Goal: Information Seeking & Learning: Learn about a topic

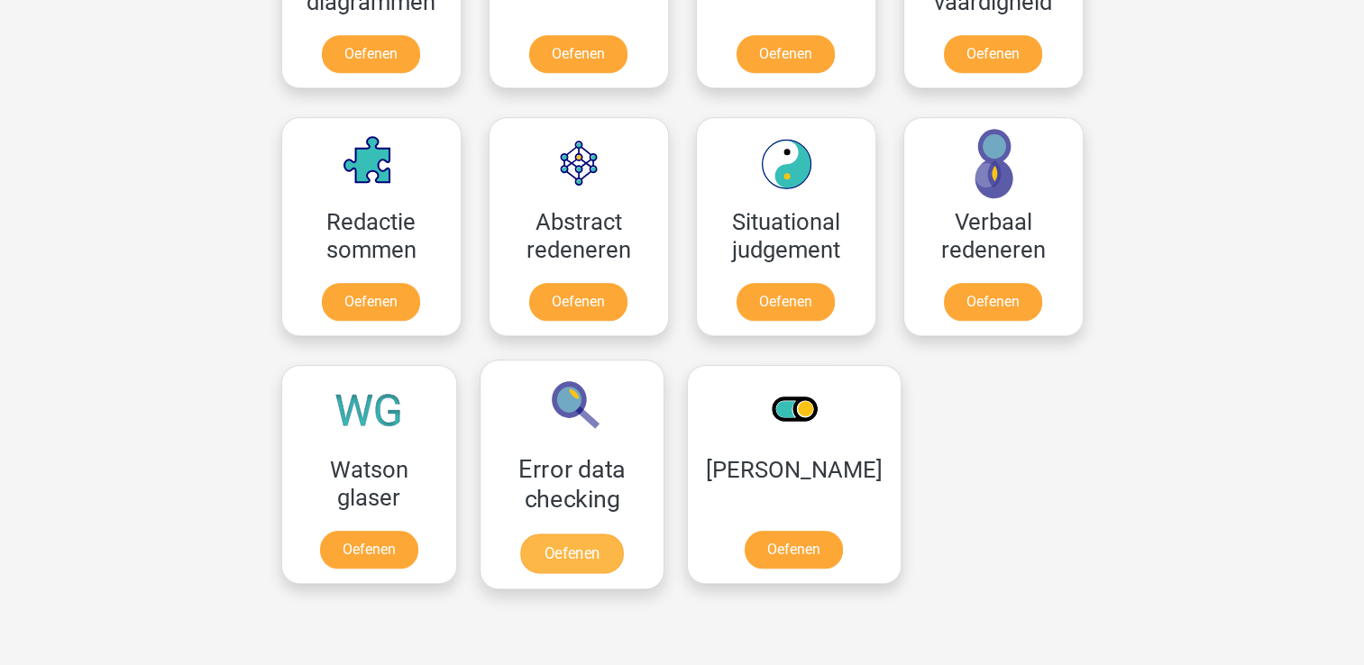
scroll to position [1350, 0]
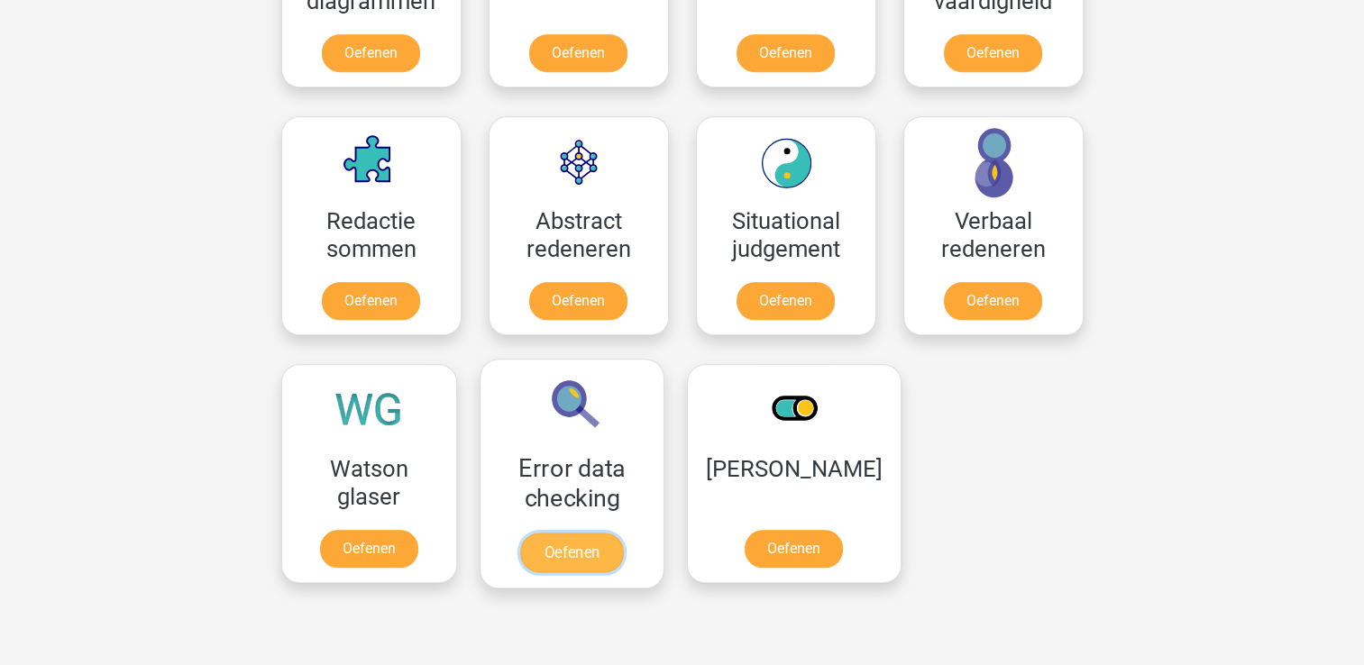
click at [571, 567] on link "Oefenen" at bounding box center [571, 553] width 103 height 40
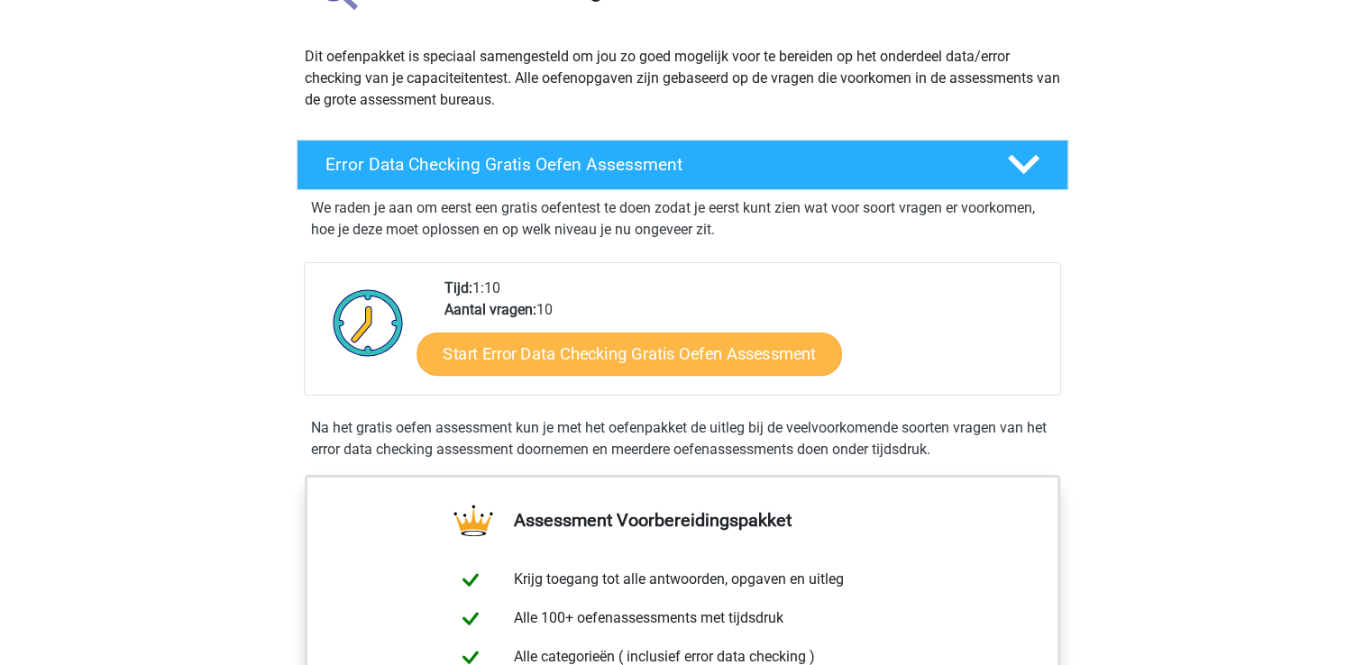
scroll to position [178, 0]
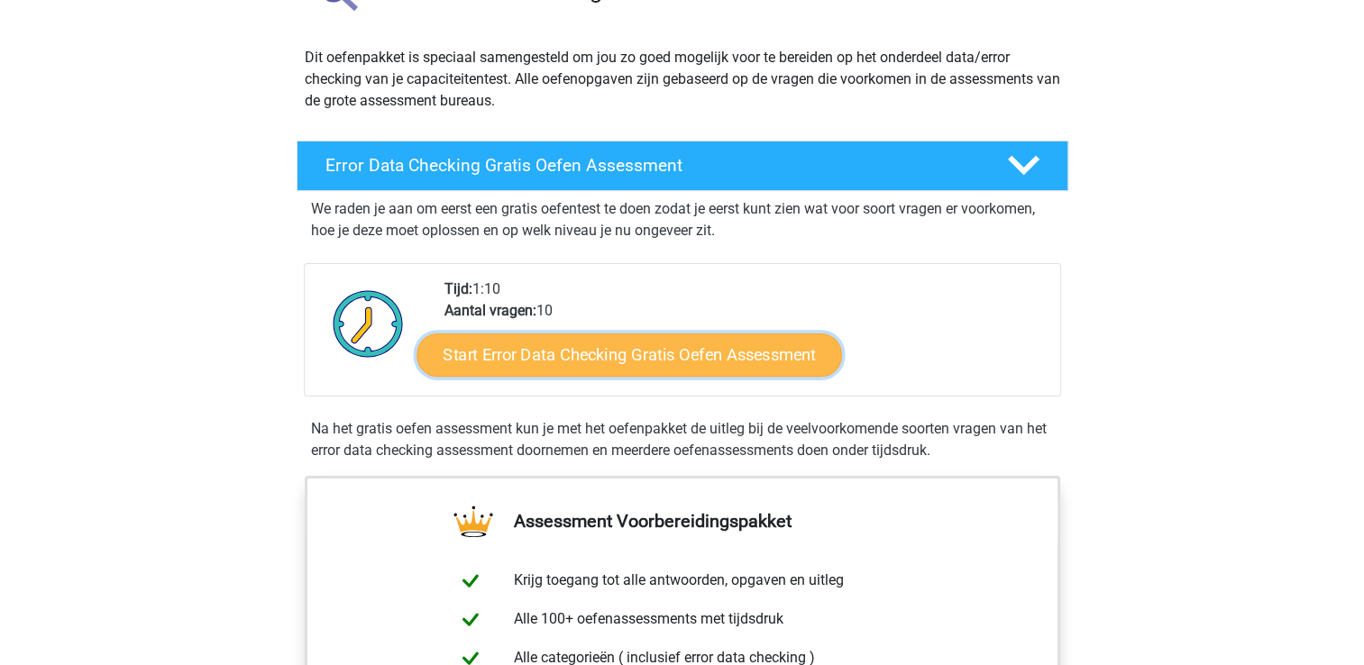
click at [651, 355] on link "Start Error Data Checking Gratis Oefen Assessment" at bounding box center [629, 355] width 426 height 43
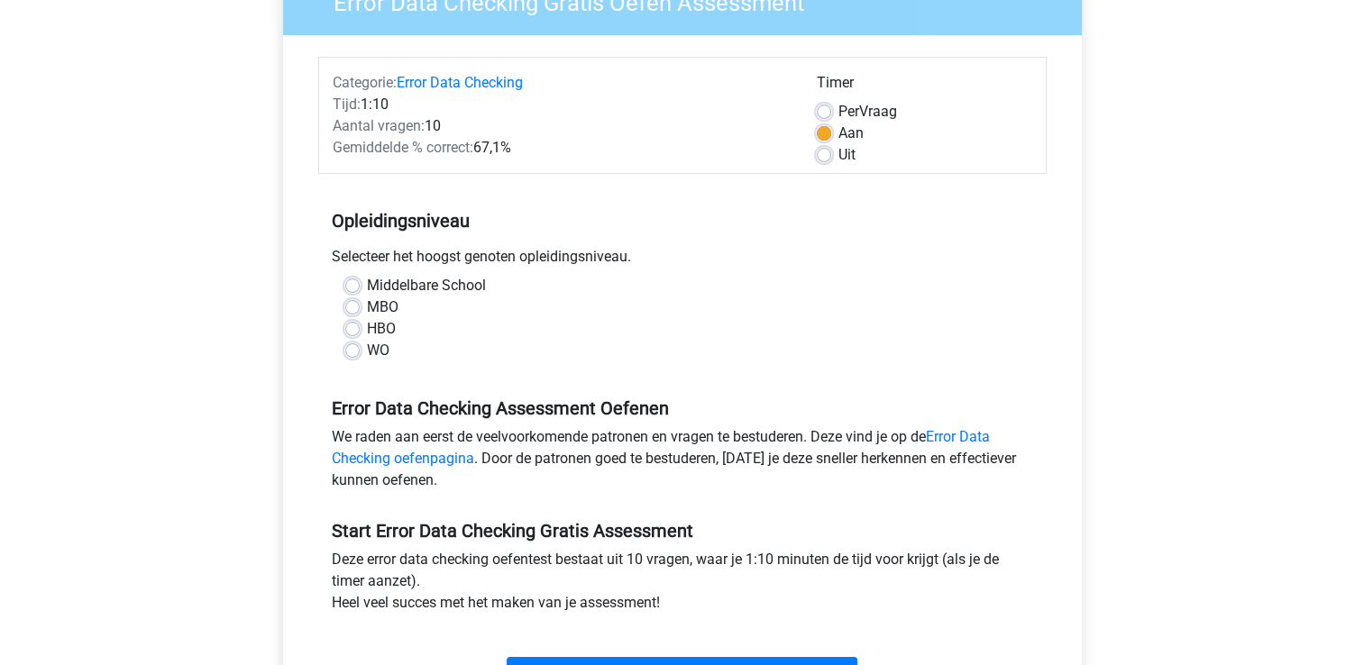
scroll to position [178, 0]
click at [351, 356] on div "WO" at bounding box center [682, 350] width 674 height 22
click at [367, 346] on label "WO" at bounding box center [378, 350] width 23 height 22
click at [350, 346] on input "WO" at bounding box center [352, 348] width 14 height 18
radio input "true"
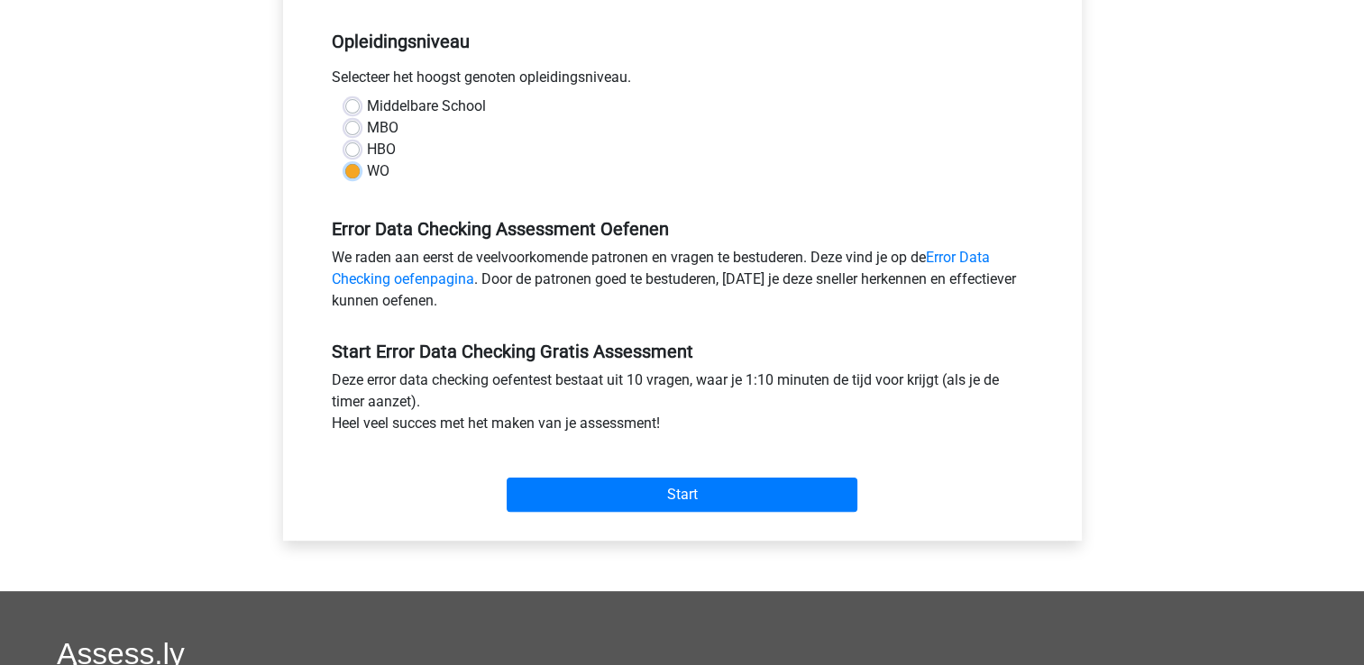
scroll to position [358, 0]
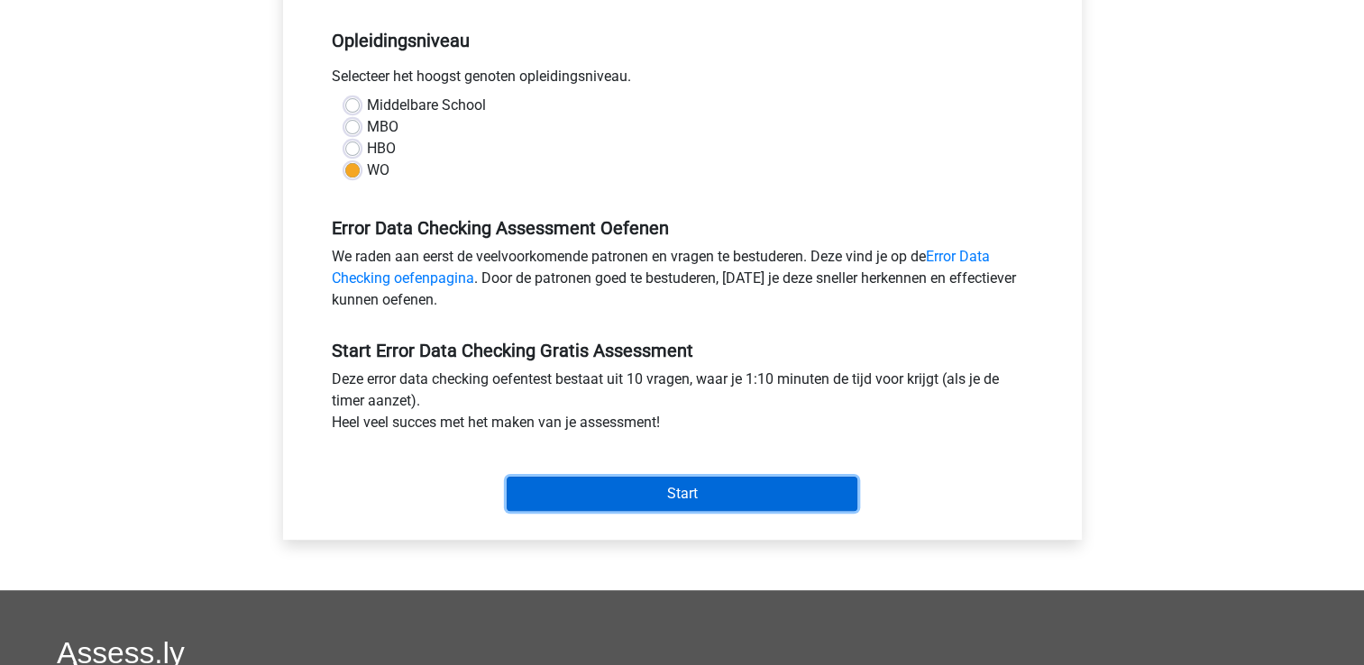
click at [683, 489] on input "Start" at bounding box center [682, 494] width 351 height 34
click at [682, 490] on input "Start" at bounding box center [682, 494] width 351 height 34
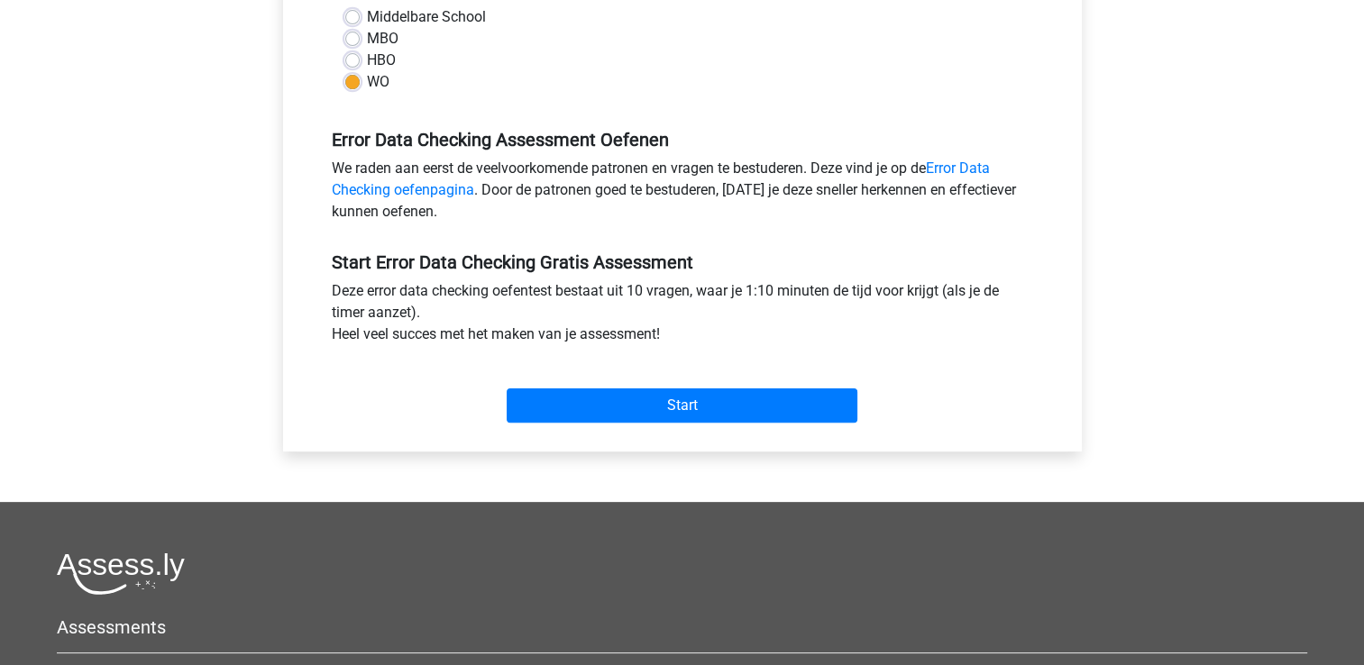
scroll to position [447, 0]
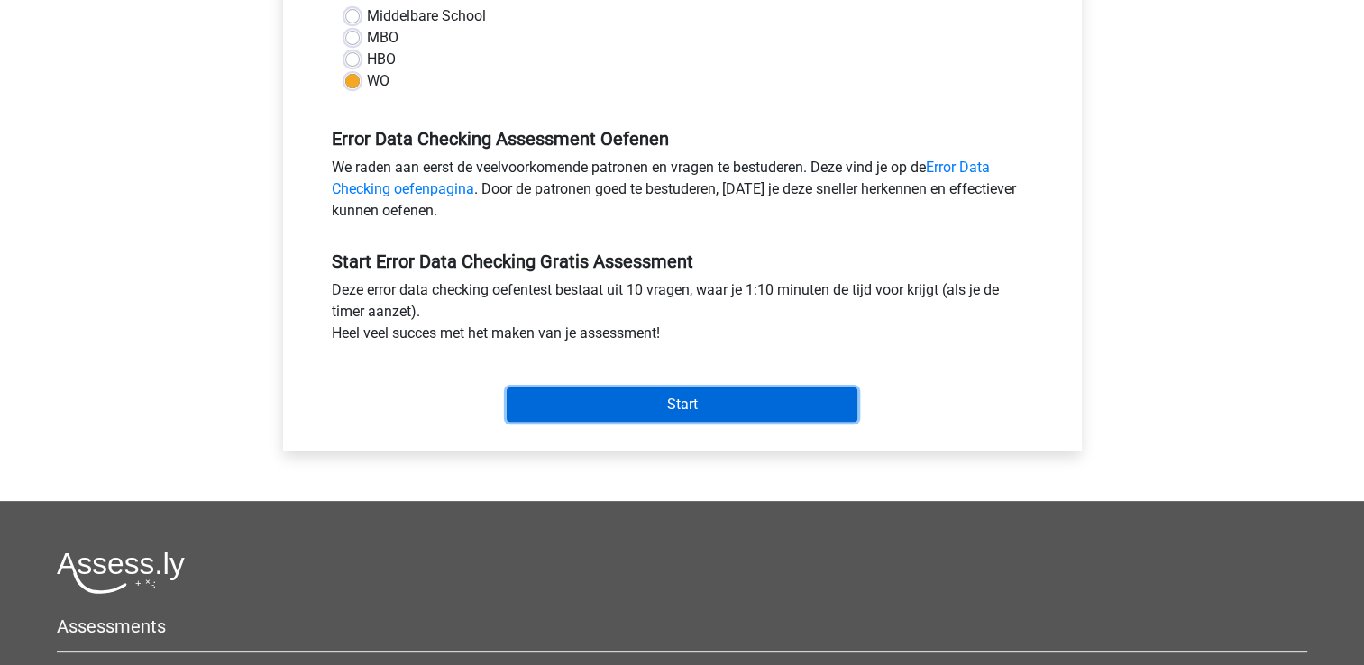
click at [692, 398] on input "Start" at bounding box center [682, 405] width 351 height 34
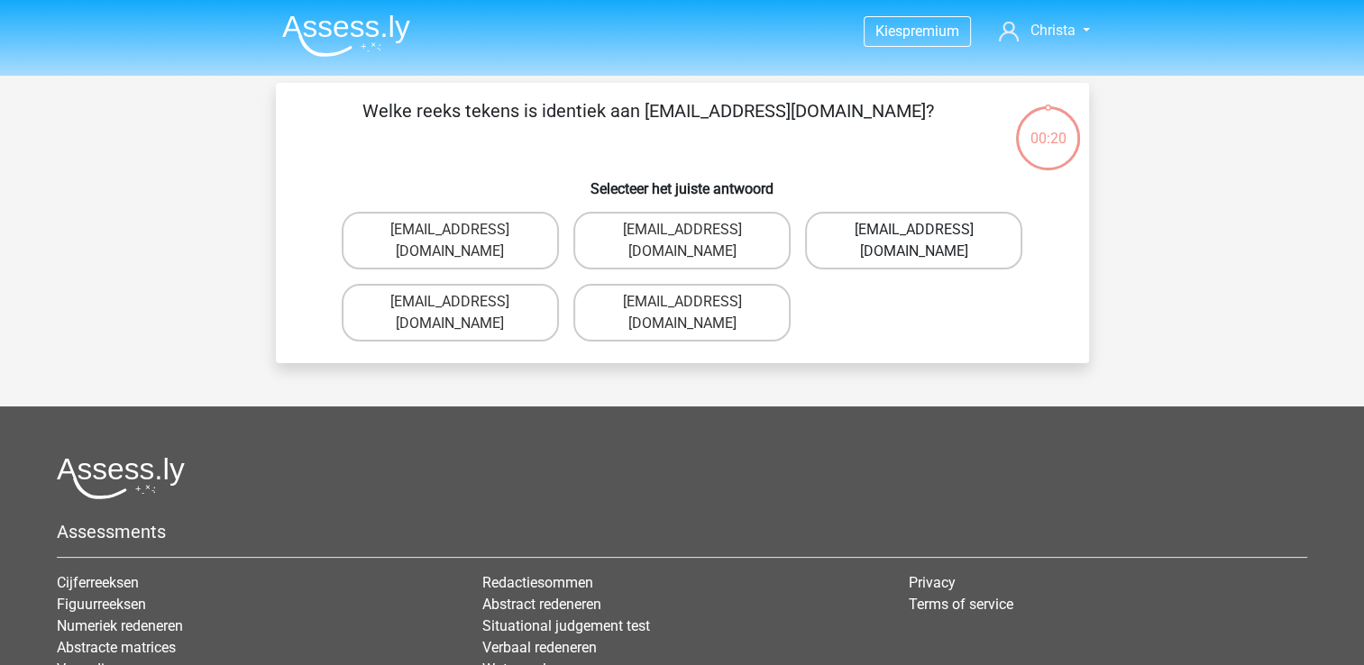
click at [959, 226] on label "[EMAIL_ADDRESS][DOMAIN_NAME]" at bounding box center [913, 241] width 217 height 58
click at [926, 230] on input "Evie_Meade@jointmail.com.uk" at bounding box center [920, 236] width 12 height 12
radio input "true"
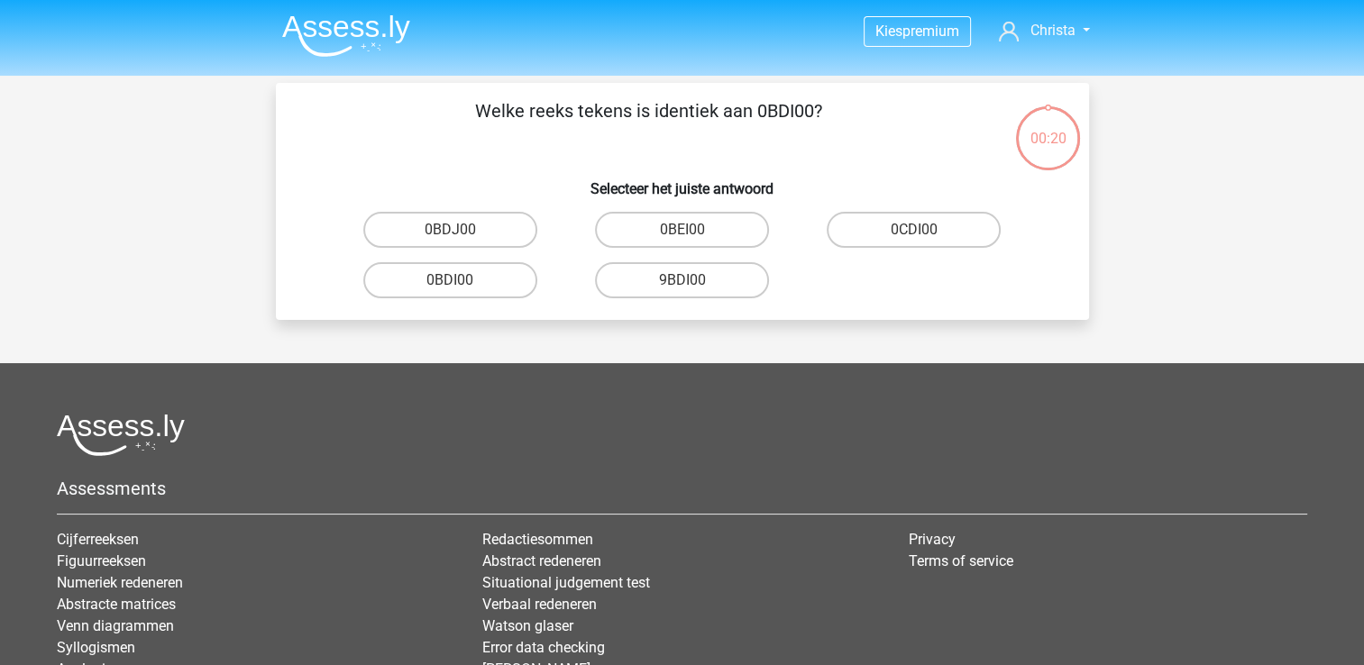
scroll to position [83, 0]
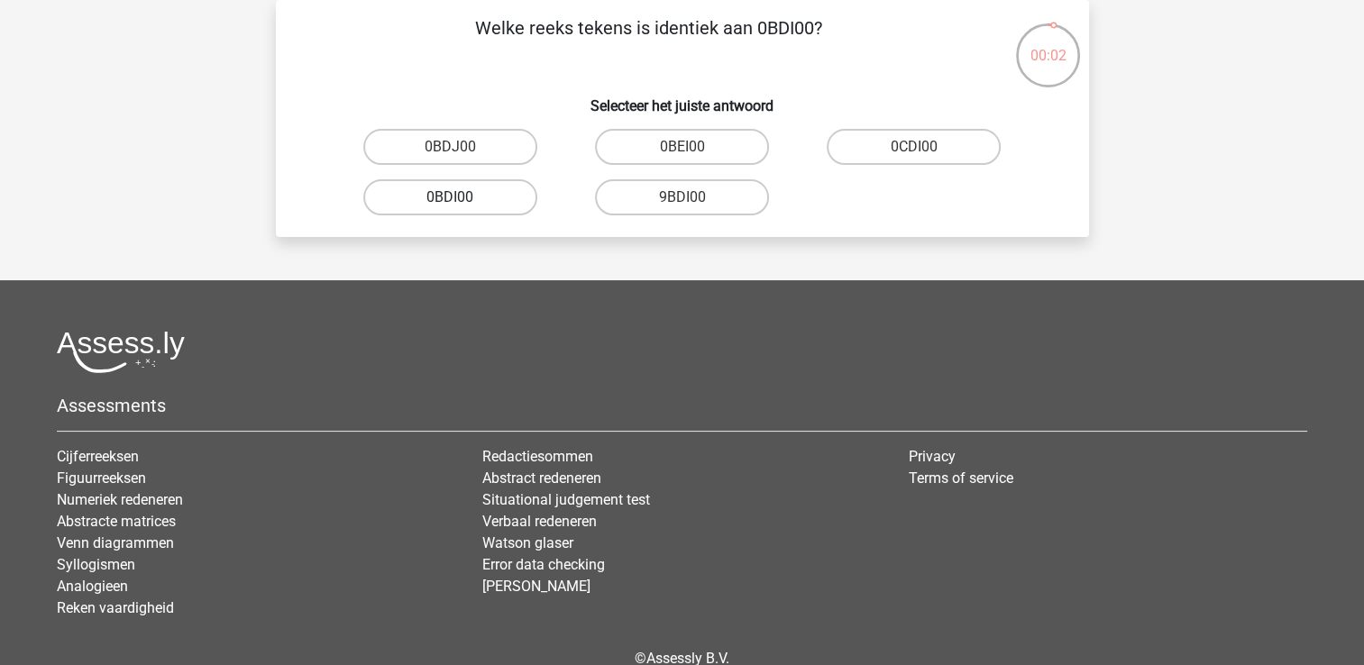
click at [456, 187] on label "0BDI00" at bounding box center [450, 197] width 174 height 36
click at [456, 197] on input "0BDI00" at bounding box center [456, 203] width 12 height 12
radio input "true"
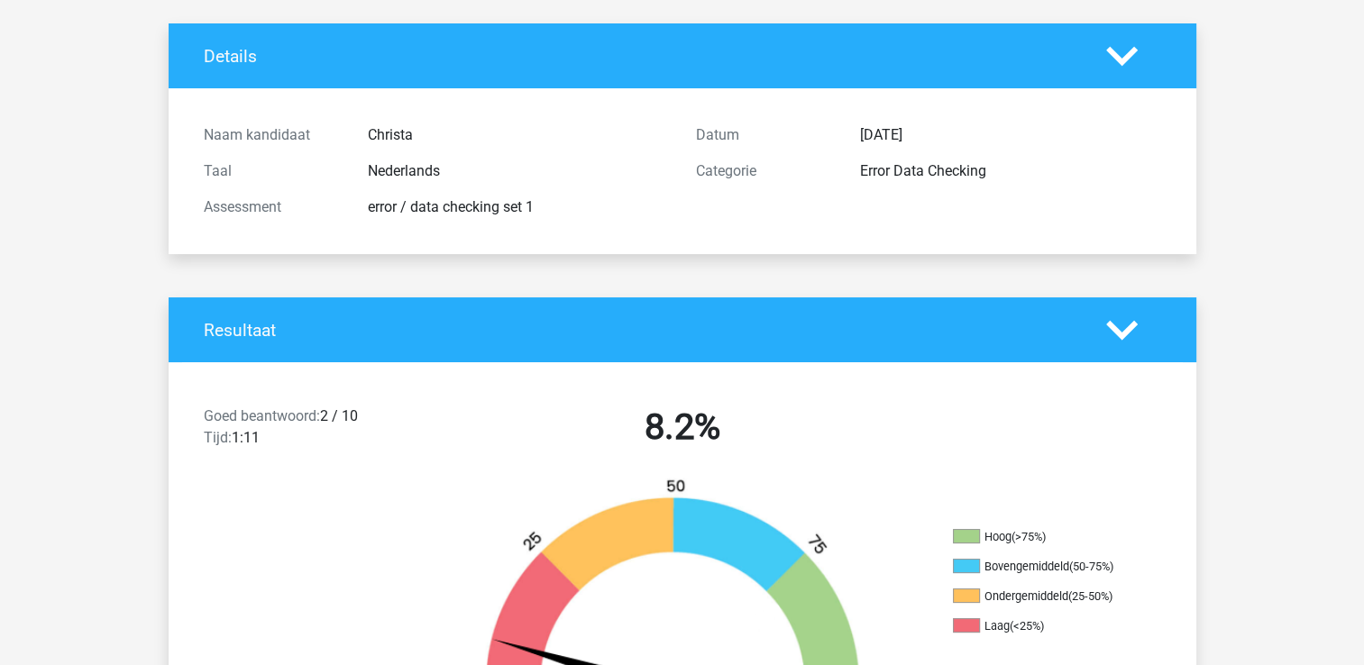
scroll to position [95, 0]
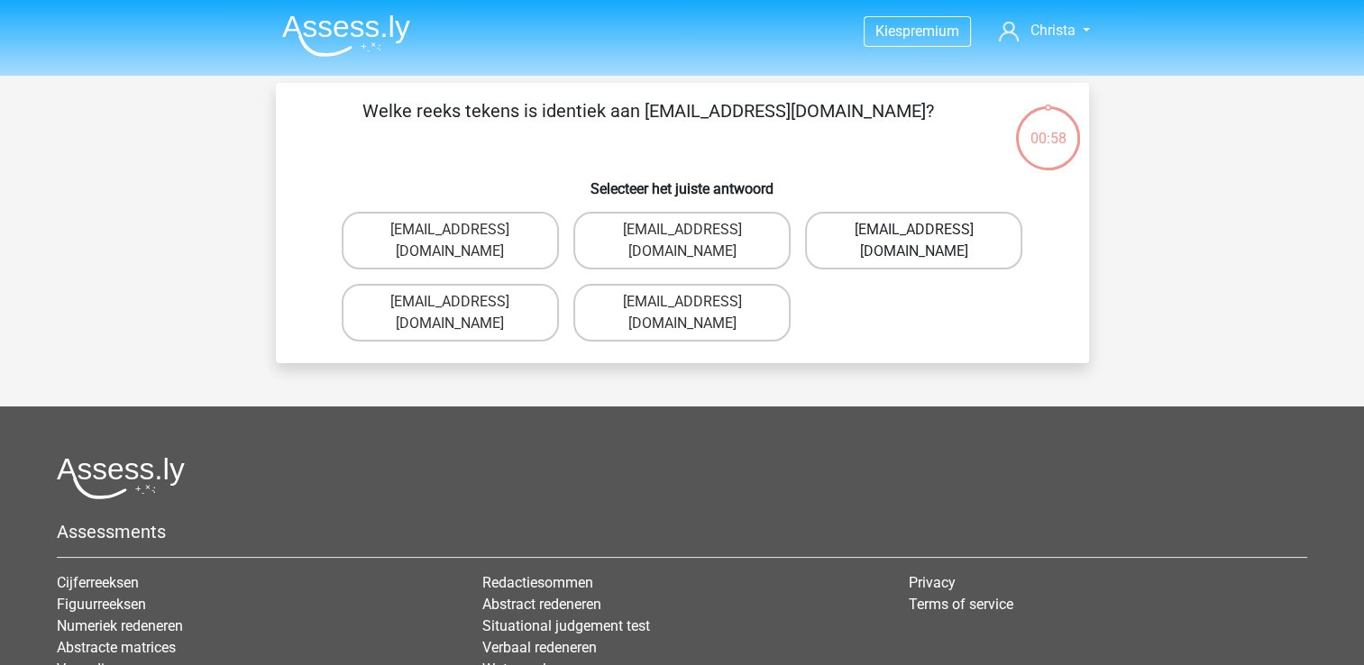
click at [918, 229] on label "[EMAIL_ADDRESS][DOMAIN_NAME]" at bounding box center [913, 241] width 217 height 58
click at [918, 230] on input "[EMAIL_ADDRESS][DOMAIN_NAME]" at bounding box center [920, 236] width 12 height 12
radio input "true"
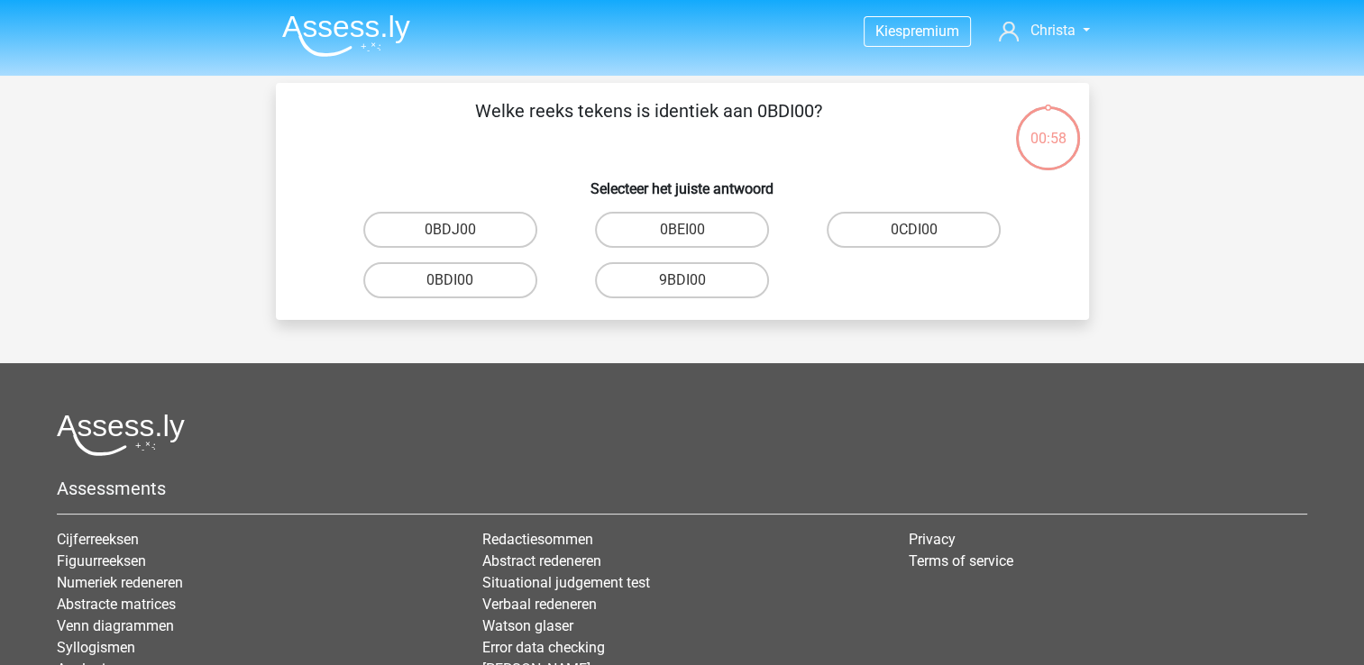
scroll to position [83, 0]
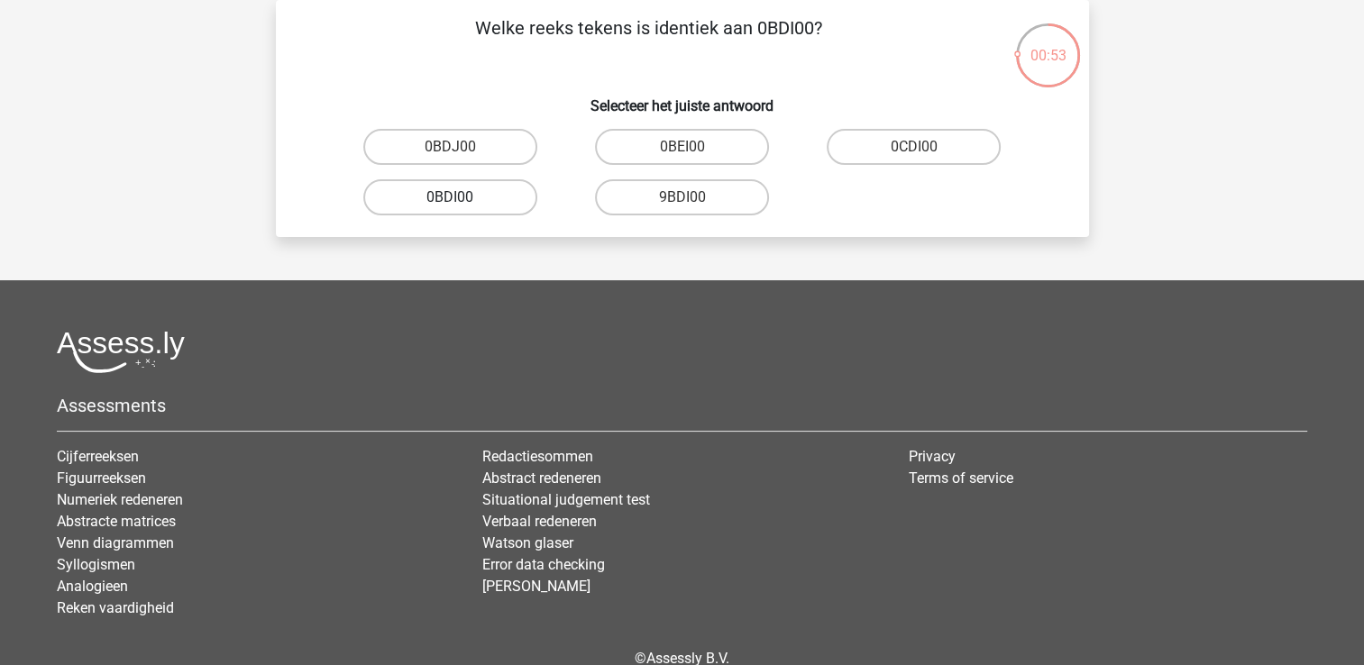
click at [487, 195] on label "0BDI00" at bounding box center [450, 197] width 174 height 36
click at [462, 197] on input "0BDI00" at bounding box center [456, 203] width 12 height 12
radio input "true"
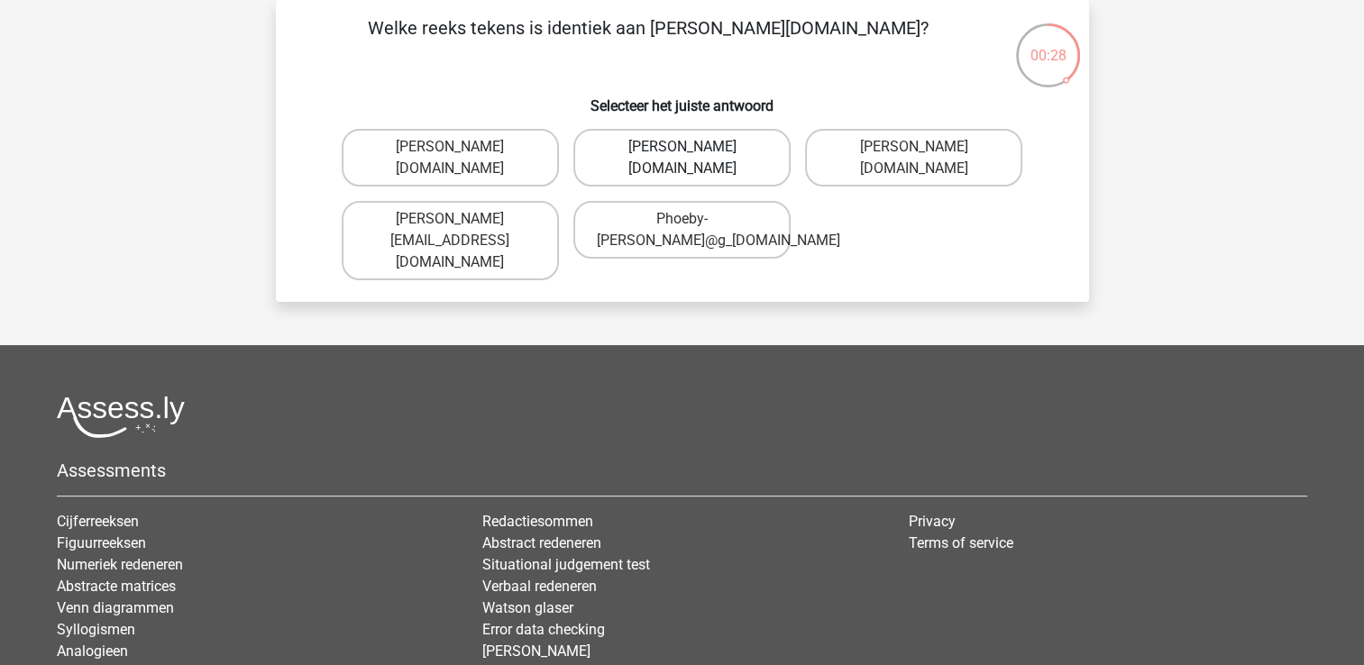
click at [746, 147] on label "[PERSON_NAME][DOMAIN_NAME]" at bounding box center [681, 158] width 217 height 58
click at [693, 147] on input "[PERSON_NAME][DOMAIN_NAME]" at bounding box center [688, 153] width 12 height 12
radio input "true"
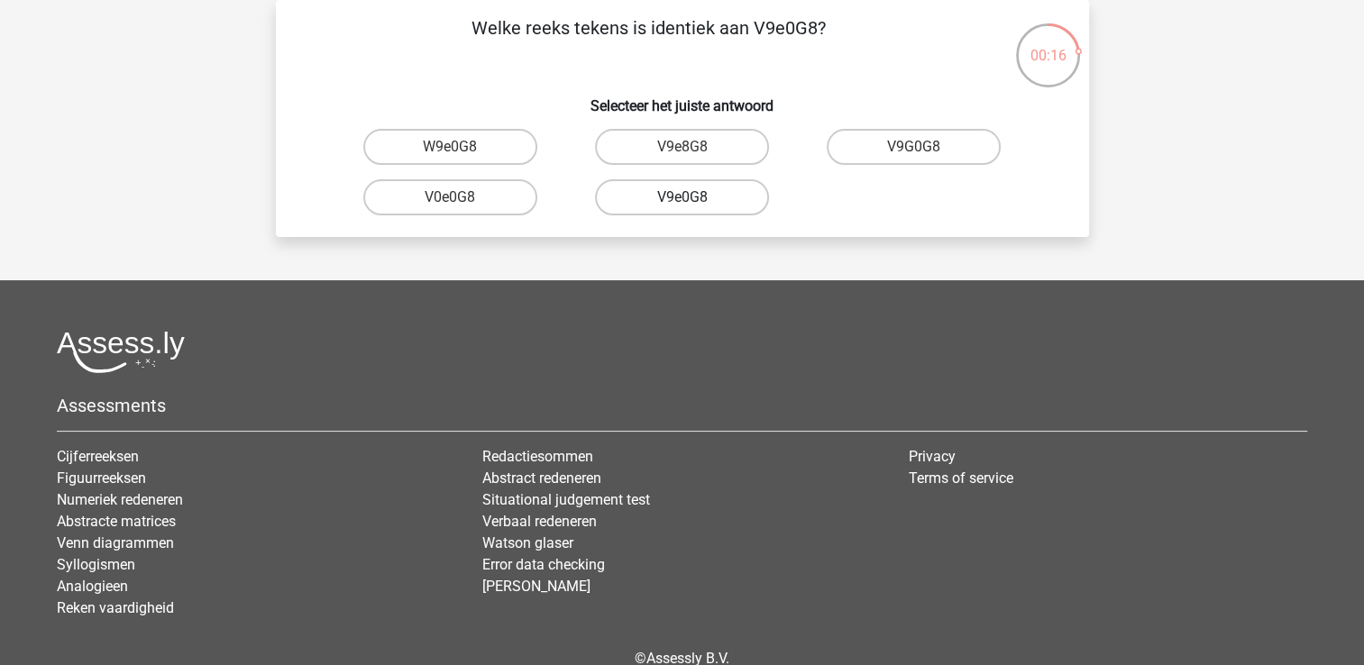
click at [725, 197] on label "V9e0G8" at bounding box center [682, 197] width 174 height 36
click at [693, 197] on input "V9e0G8" at bounding box center [688, 203] width 12 height 12
radio input "true"
click at [726, 146] on label "91051S" at bounding box center [682, 147] width 174 height 36
click at [693, 147] on input "91051S" at bounding box center [688, 153] width 12 height 12
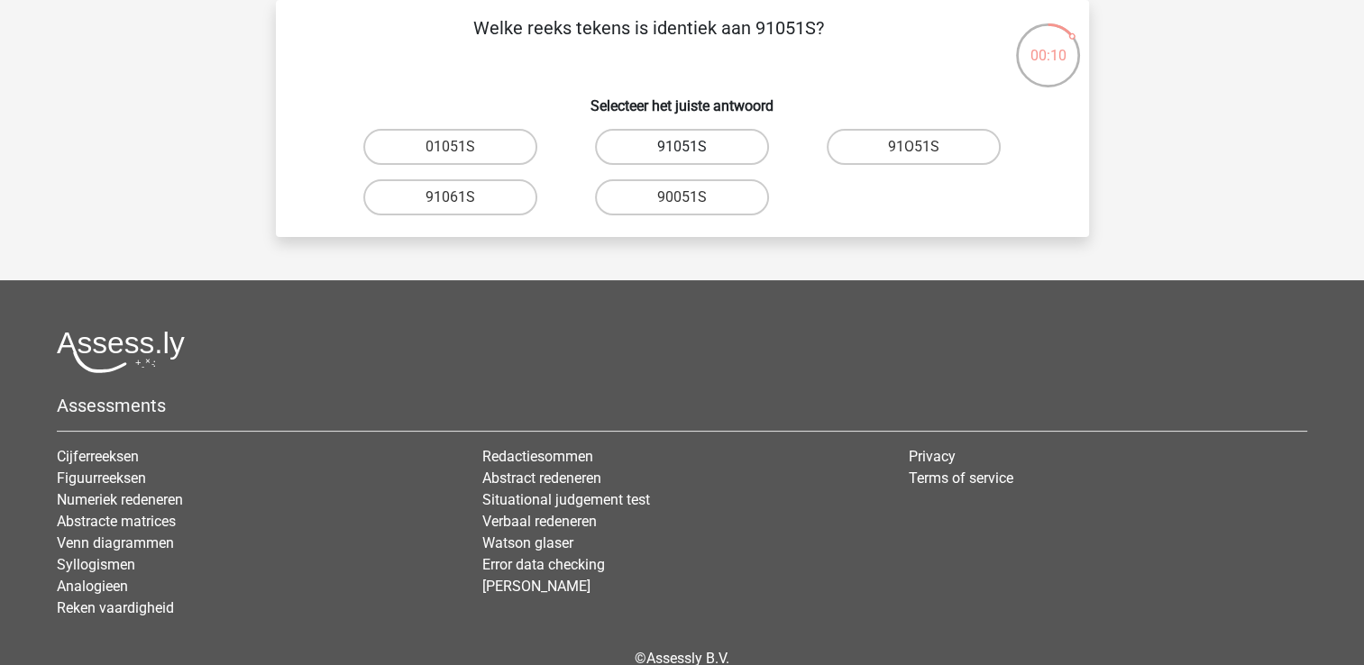
radio input "true"
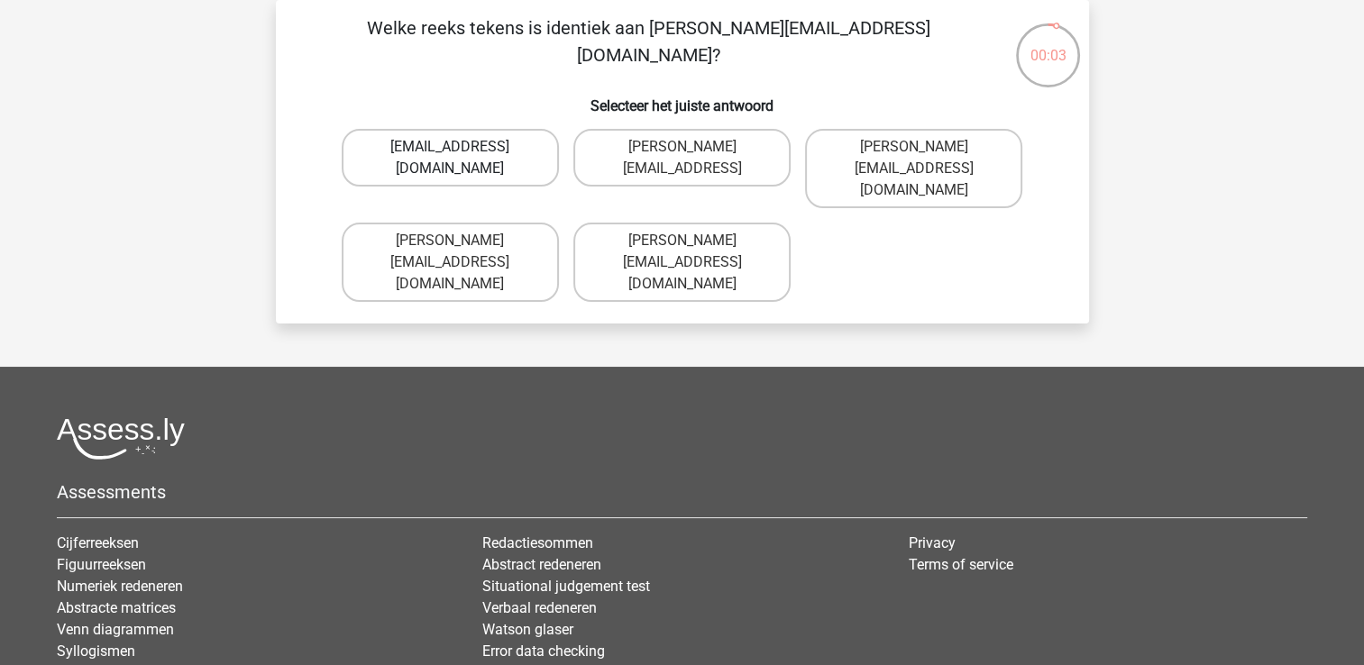
click at [518, 153] on label "Conor.Paterson@mailme.com" at bounding box center [450, 158] width 217 height 58
click at [462, 153] on input "Conor.Paterson@mailme.com" at bounding box center [456, 153] width 12 height 12
radio input "true"
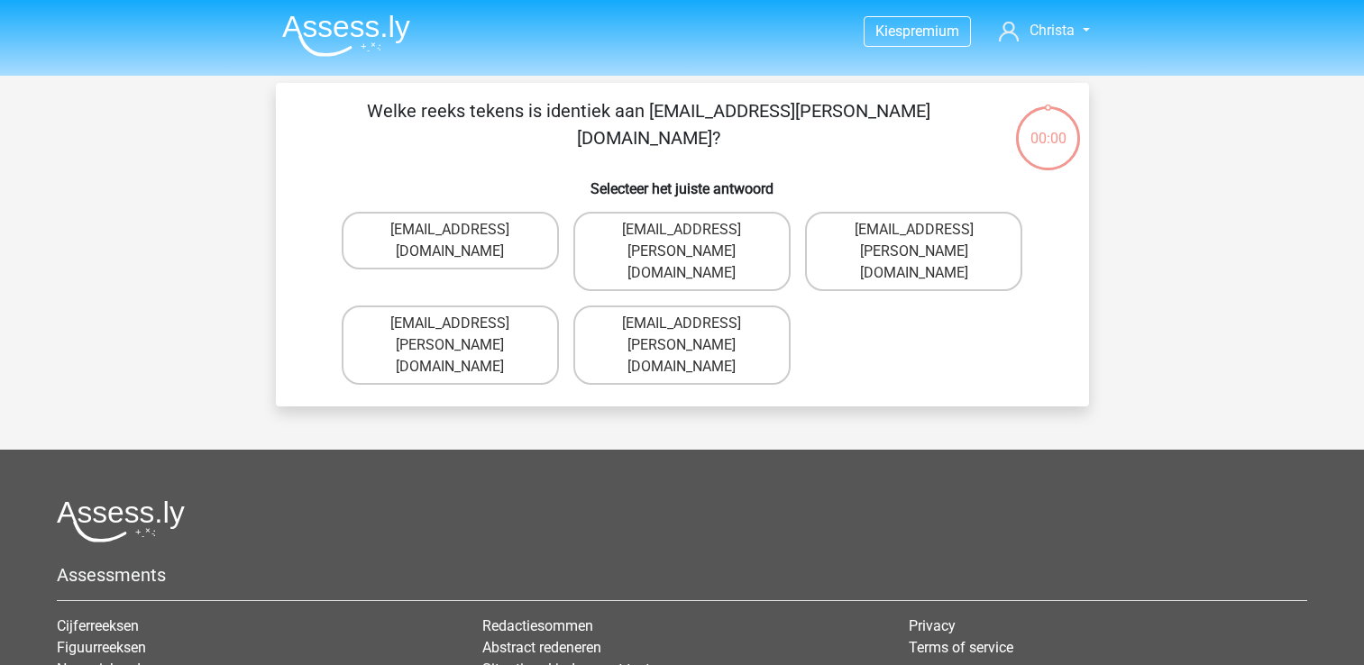
scroll to position [83, 0]
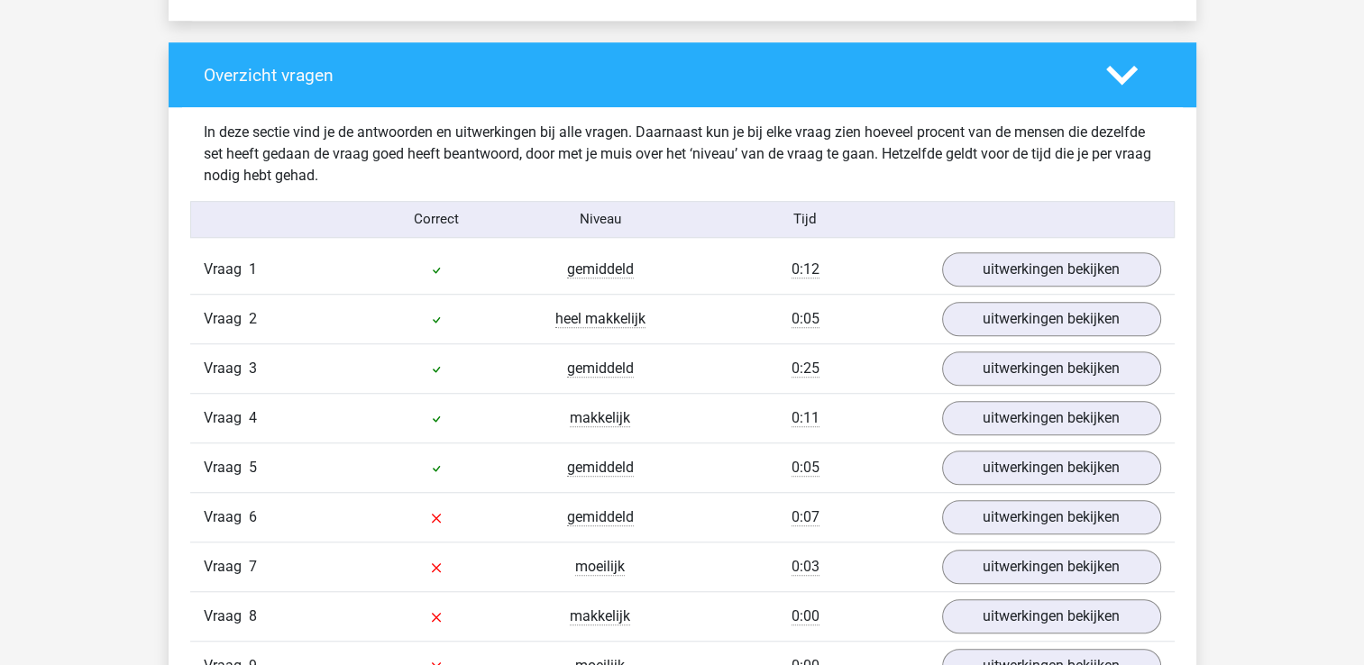
scroll to position [1295, 0]
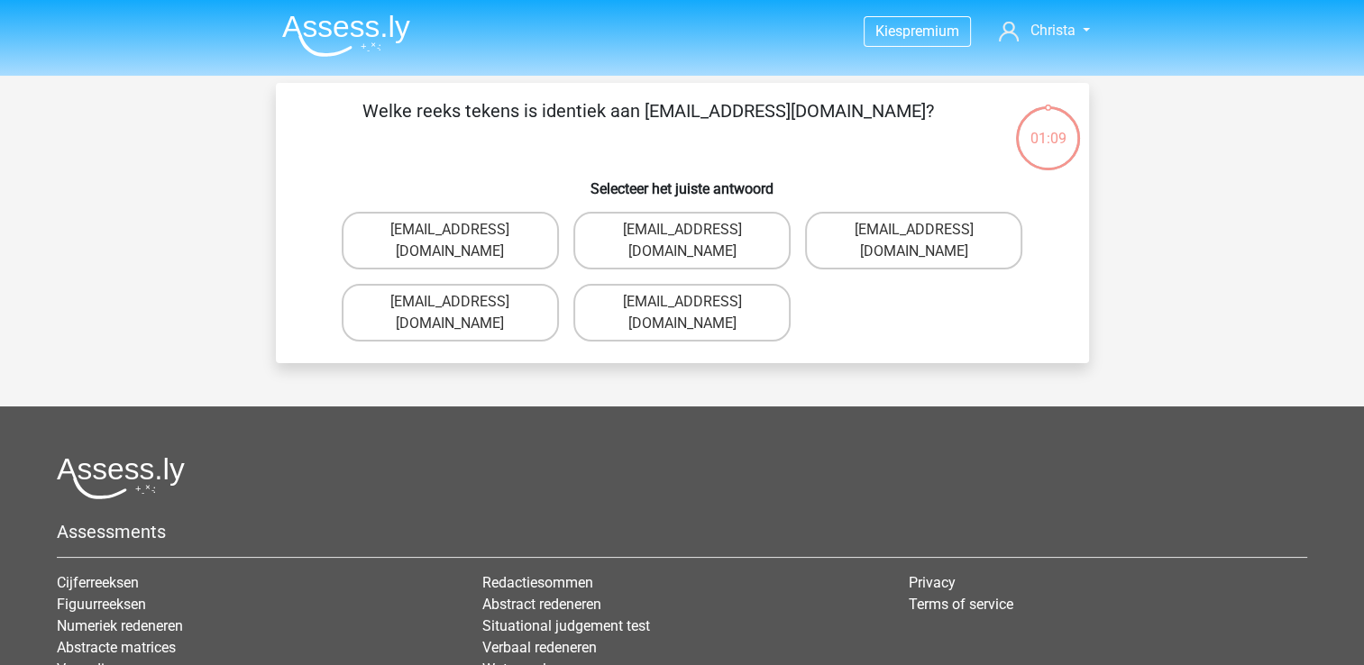
click at [1053, 144] on div "01:09" at bounding box center [1048, 127] width 68 height 45
click at [890, 233] on label "Evie_Meade@jointmail.com.uk" at bounding box center [913, 241] width 217 height 58
click at [914, 233] on input "Evie_Meade@jointmail.com.uk" at bounding box center [920, 236] width 12 height 12
radio input "true"
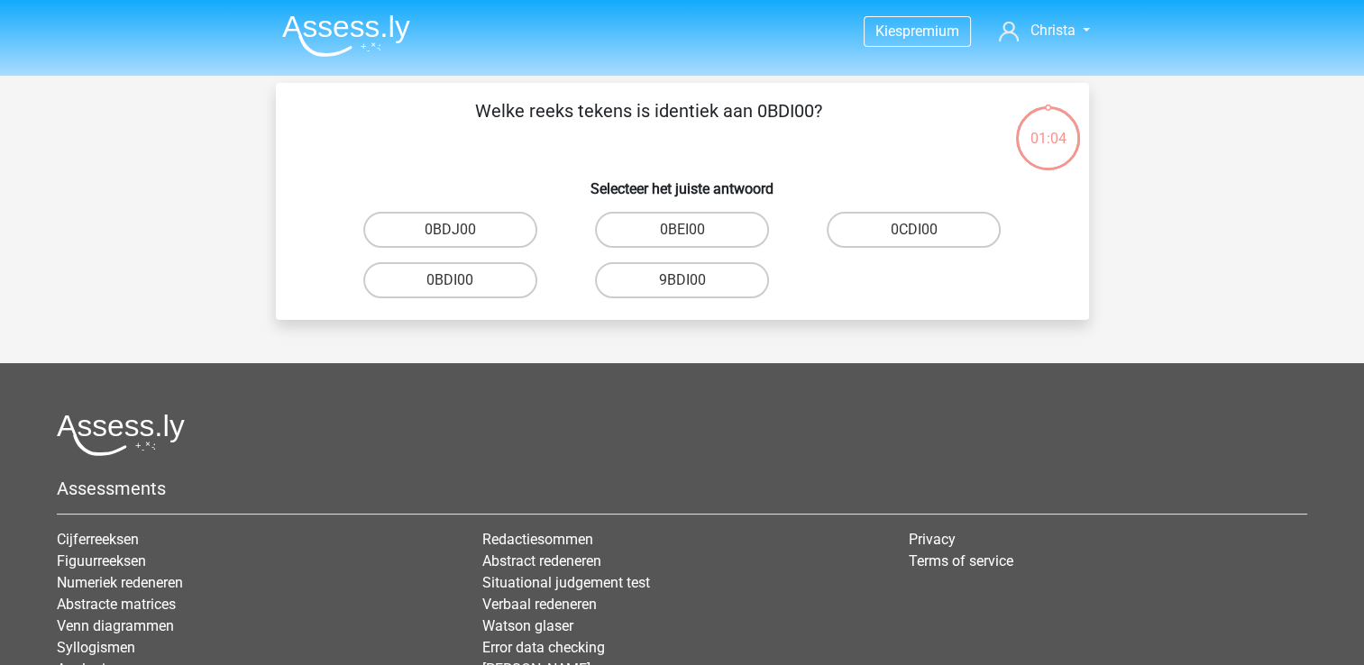
scroll to position [83, 0]
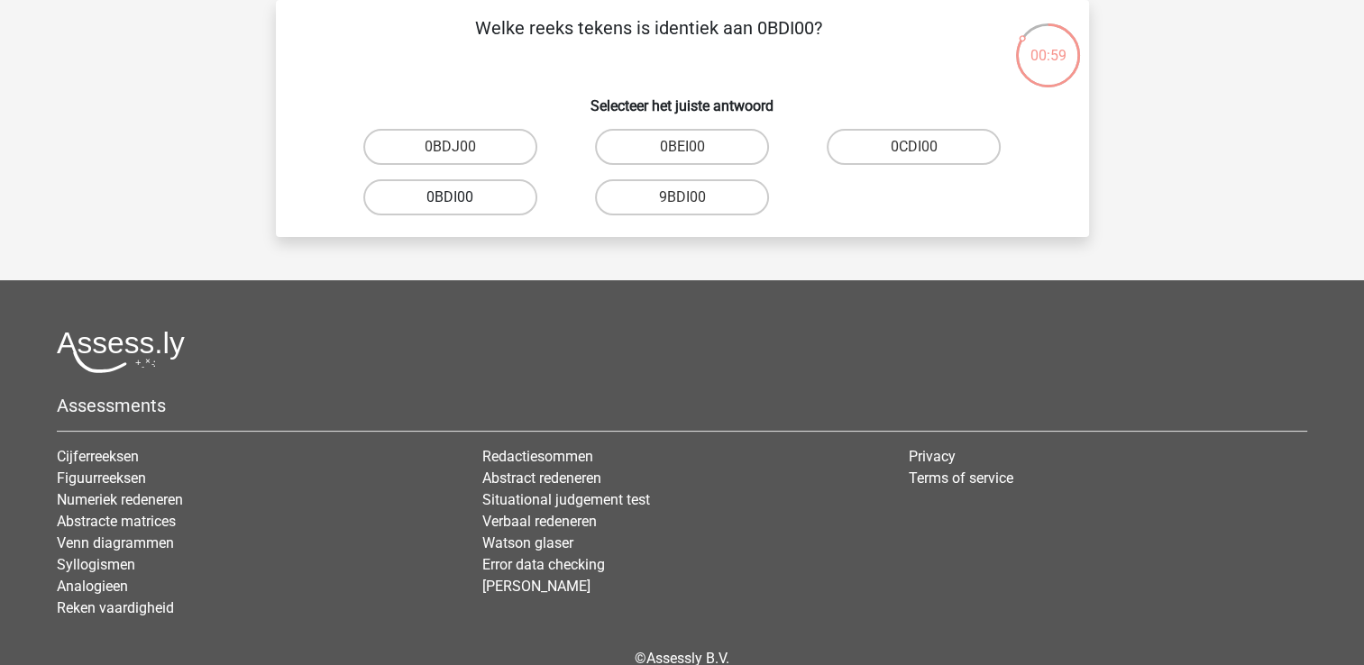
click at [480, 194] on label "0BDI00" at bounding box center [450, 197] width 174 height 36
click at [462, 197] on input "0BDI00" at bounding box center [456, 203] width 12 height 12
radio input "true"
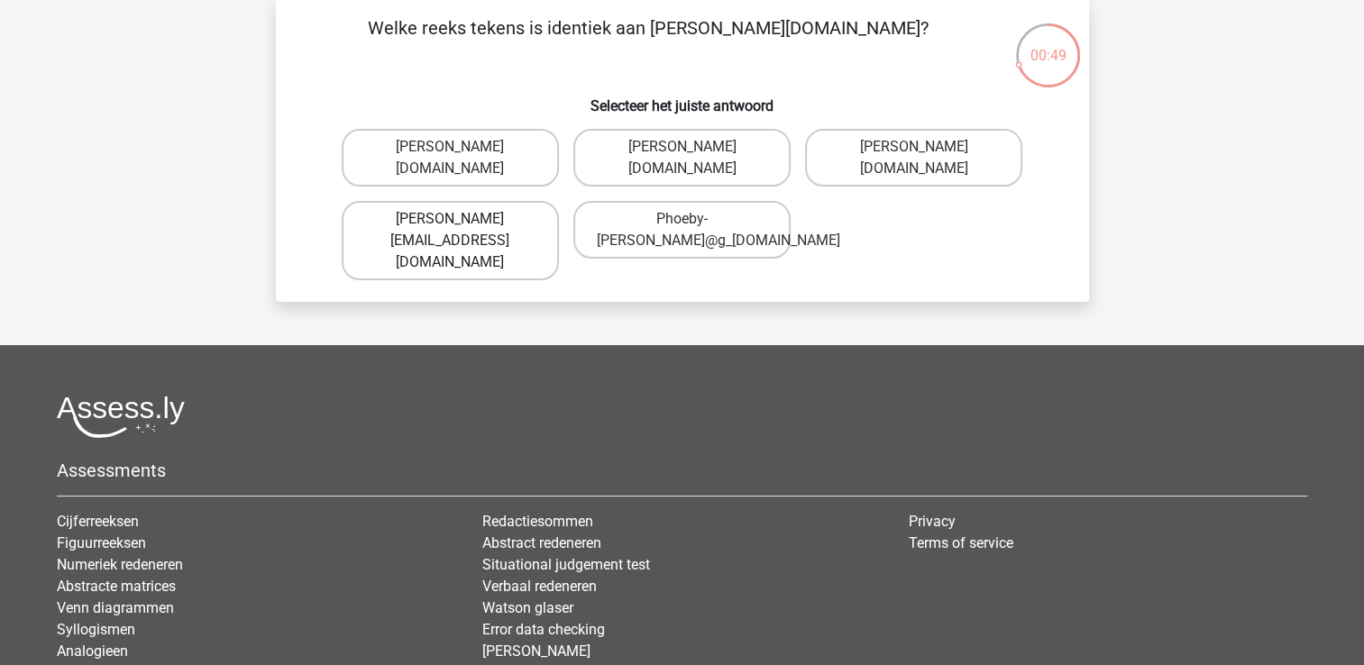
click at [517, 217] on label "Phoebe-Patterson@gmail.gr" at bounding box center [450, 240] width 217 height 79
click at [462, 219] on input "Phoebe-Patterson@gmail.gr" at bounding box center [456, 225] width 12 height 12
radio input "true"
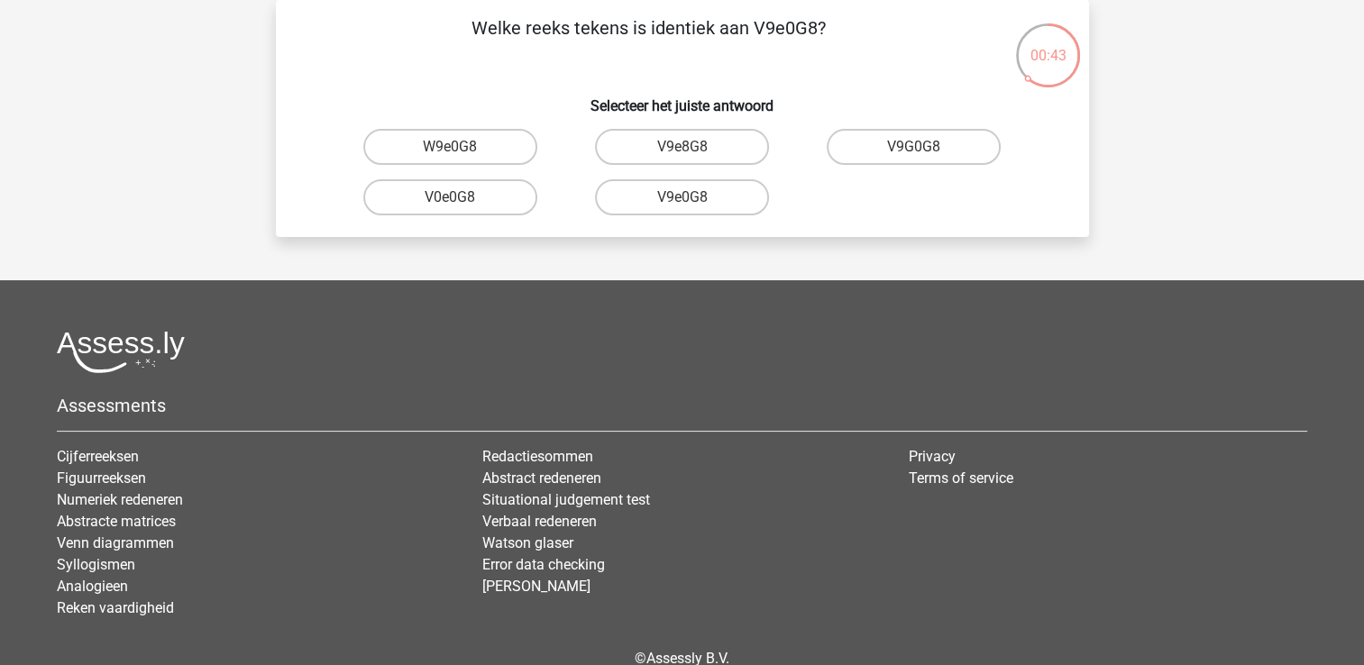
click at [683, 200] on input "V9e0G8" at bounding box center [688, 203] width 12 height 12
radio input "true"
click at [938, 152] on label "91O51S" at bounding box center [914, 147] width 174 height 36
click at [926, 152] on input "91O51S" at bounding box center [920, 153] width 12 height 12
radio input "true"
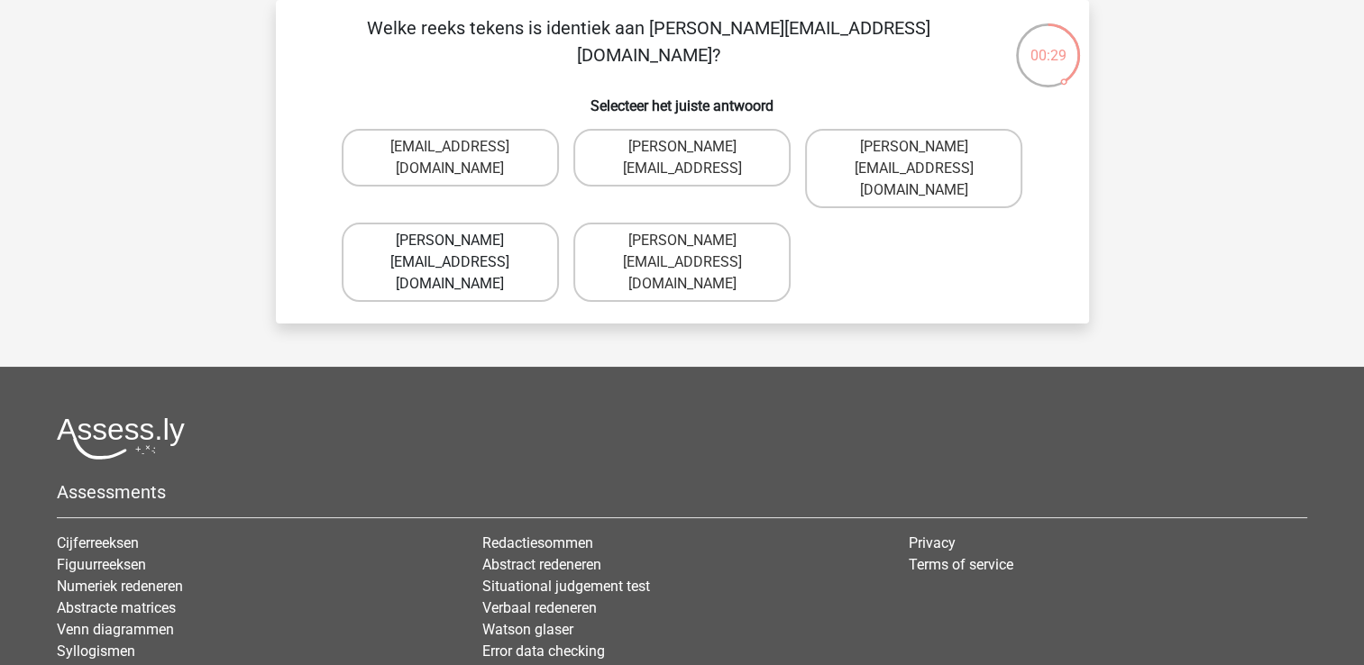
click at [508, 223] on label "Connor.Paterson@memail.com" at bounding box center [450, 262] width 217 height 79
click at [462, 241] on input "Connor.Paterson@memail.com" at bounding box center [456, 247] width 12 height 12
radio input "true"
click at [637, 164] on label "Ava-Carroll@mailme.uk.com" at bounding box center [681, 168] width 217 height 79
click at [682, 159] on input "Ava-Carroll@mailme.uk.com" at bounding box center [688, 153] width 12 height 12
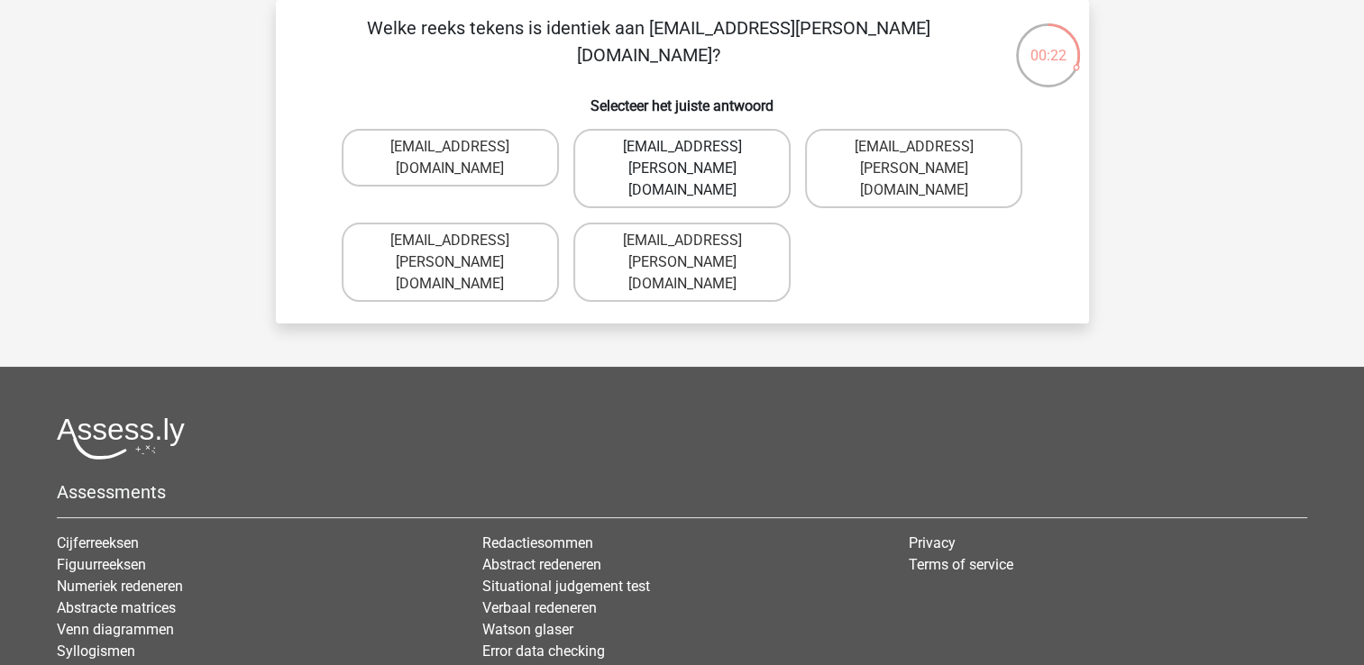
radio input "true"
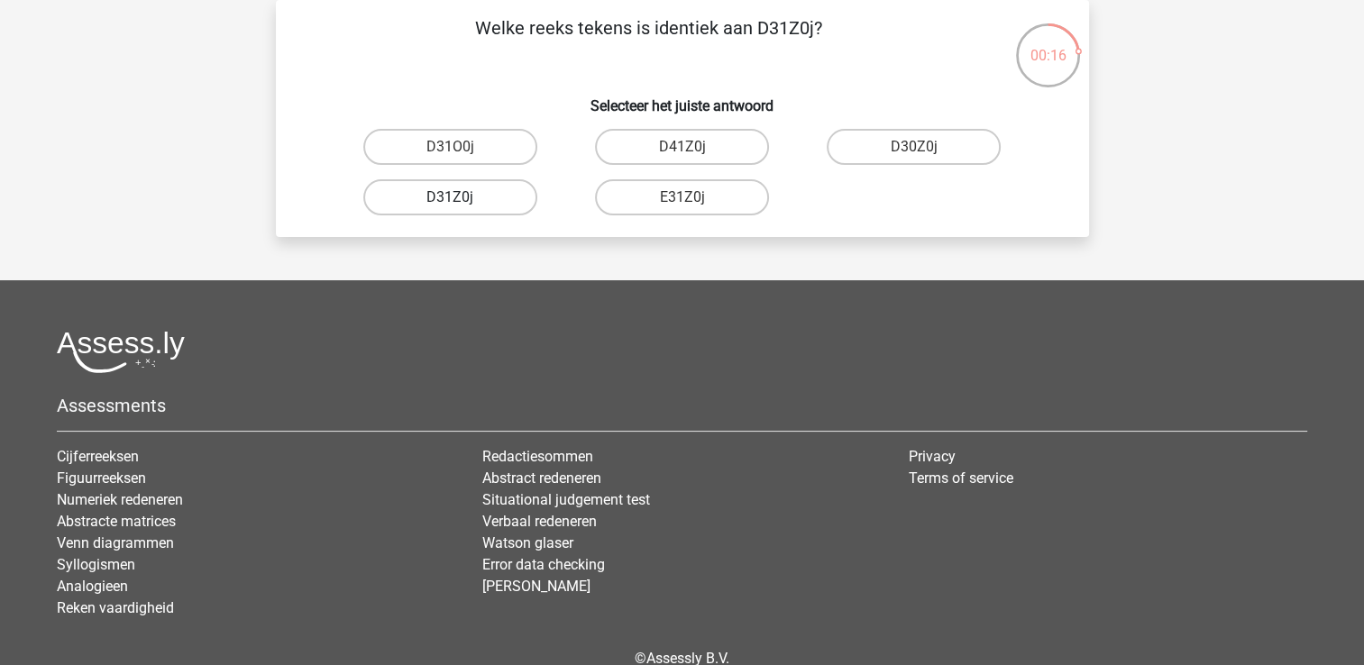
click at [498, 193] on label "D31Z0j" at bounding box center [450, 197] width 174 height 36
click at [462, 197] on input "D31Z0j" at bounding box center [456, 203] width 12 height 12
radio input "true"
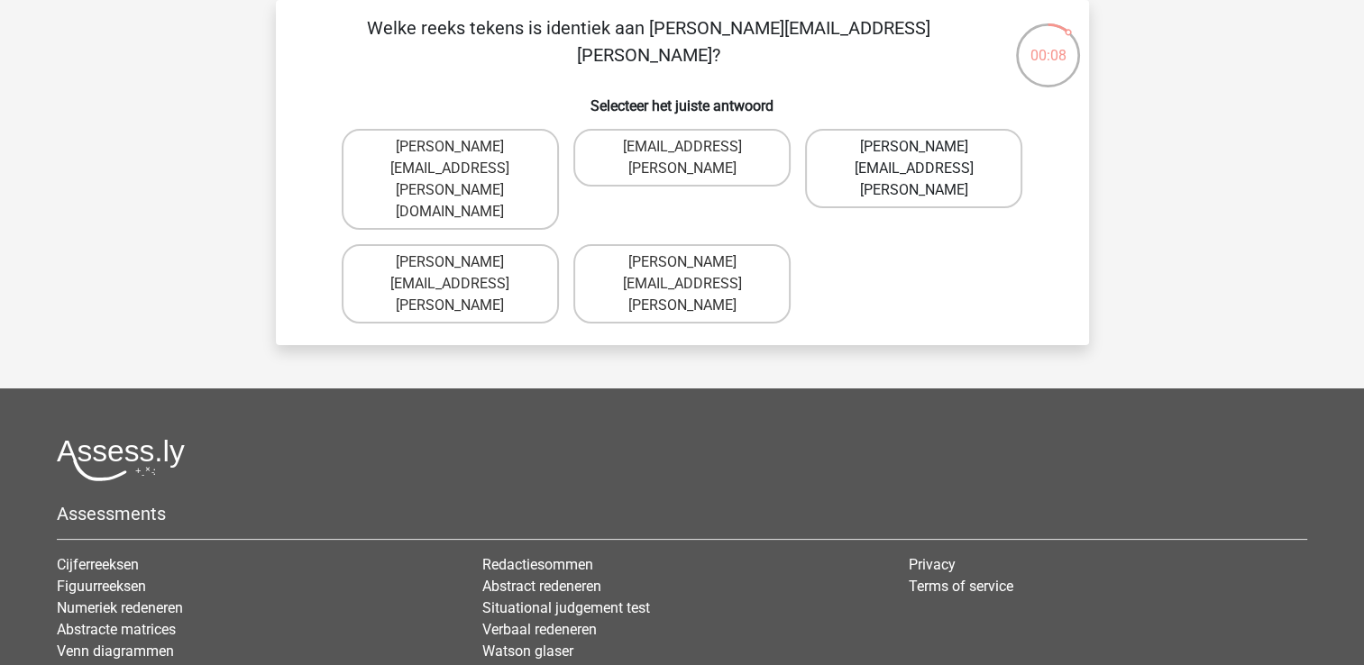
click at [886, 149] on label "Arthur.Bradley@mailme.coo" at bounding box center [913, 168] width 217 height 79
click at [914, 149] on input "Arthur.Bradley@mailme.coo" at bounding box center [920, 153] width 12 height 12
radio input "true"
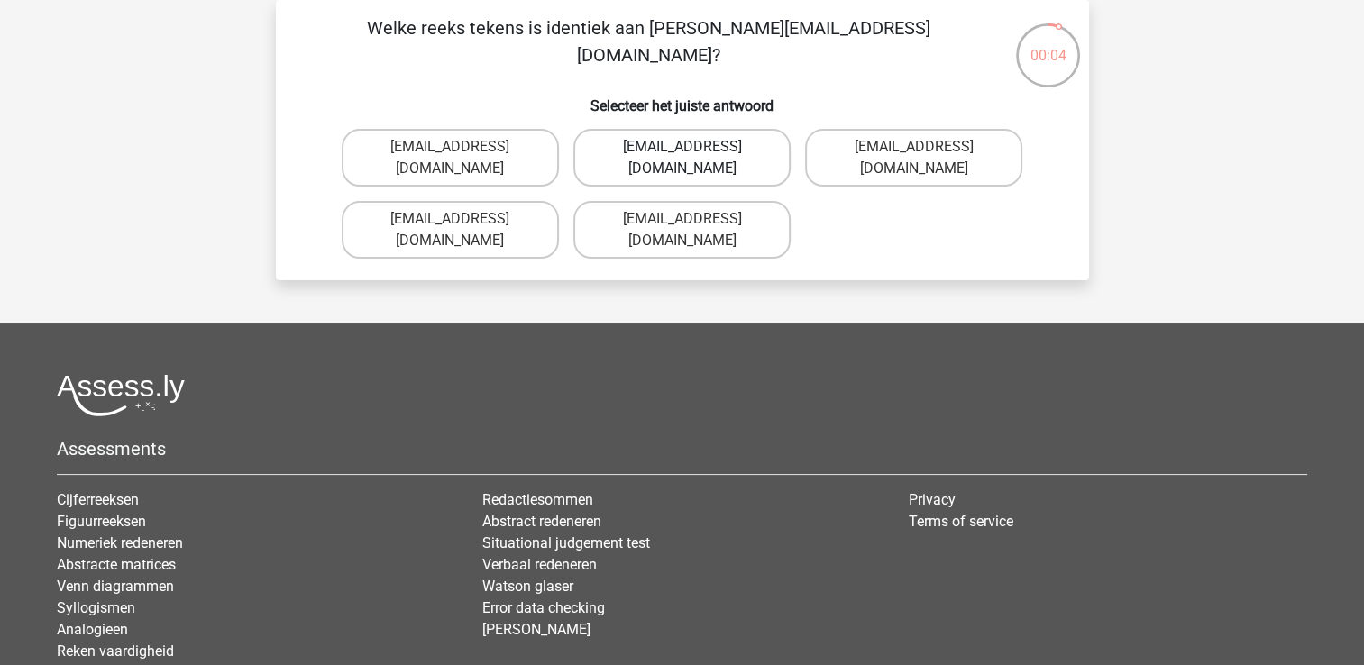
click at [668, 157] on label "Theo+Sadller@Gmail.uk.com" at bounding box center [681, 158] width 217 height 58
click at [682, 157] on input "Theo+Sadller@Gmail.uk.com" at bounding box center [688, 153] width 12 height 12
radio input "true"
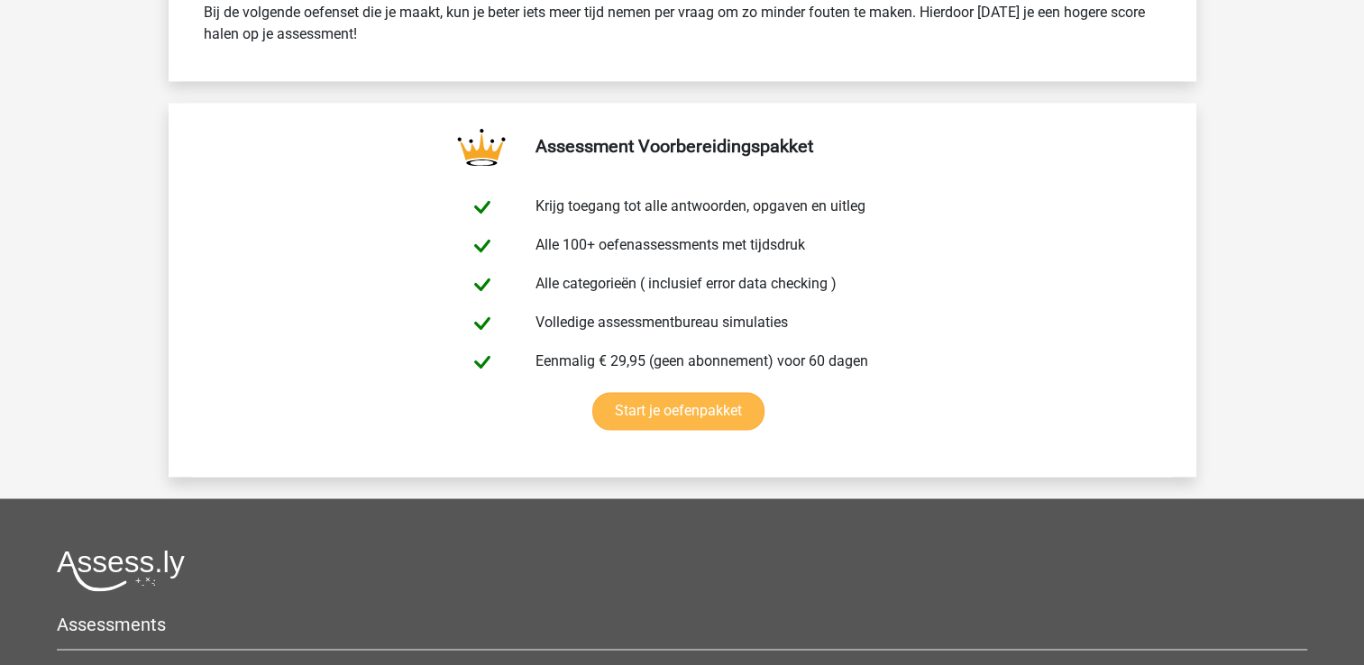
scroll to position [2961, 0]
click at [639, 405] on link "Start je oefenpakket" at bounding box center [678, 410] width 172 height 38
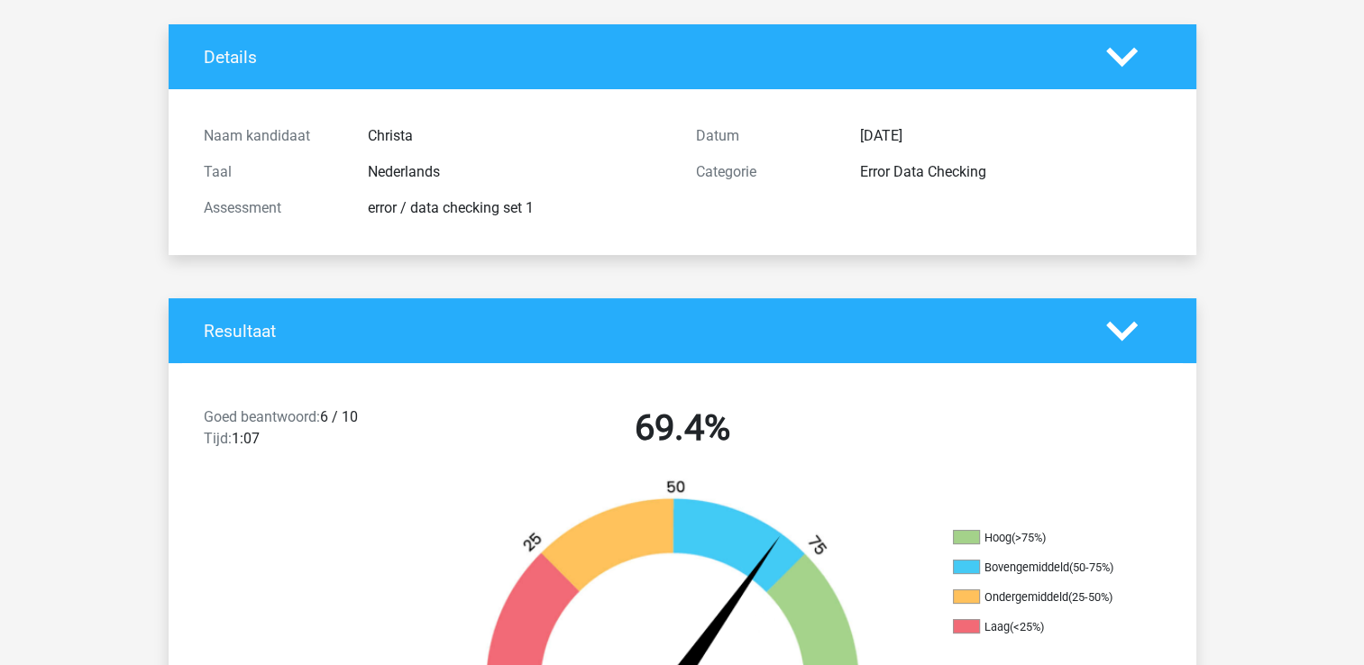
scroll to position [0, 0]
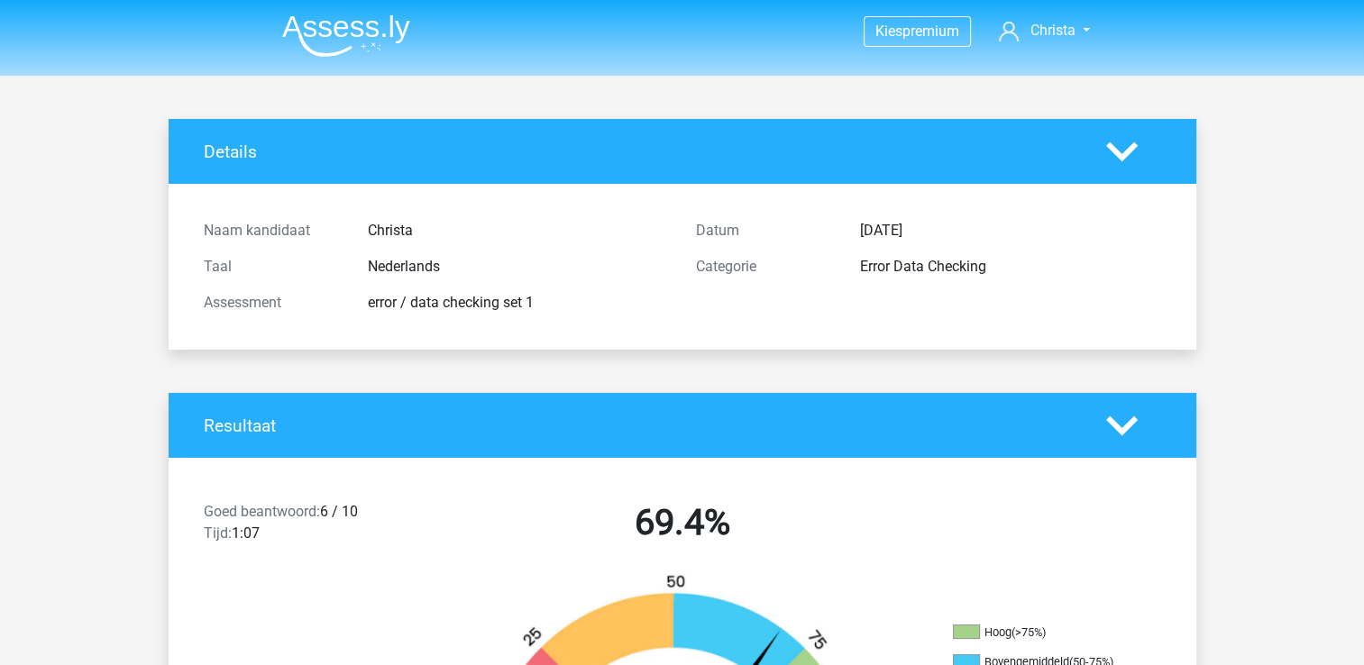
click at [1128, 154] on polygon at bounding box center [1122, 152] width 32 height 20
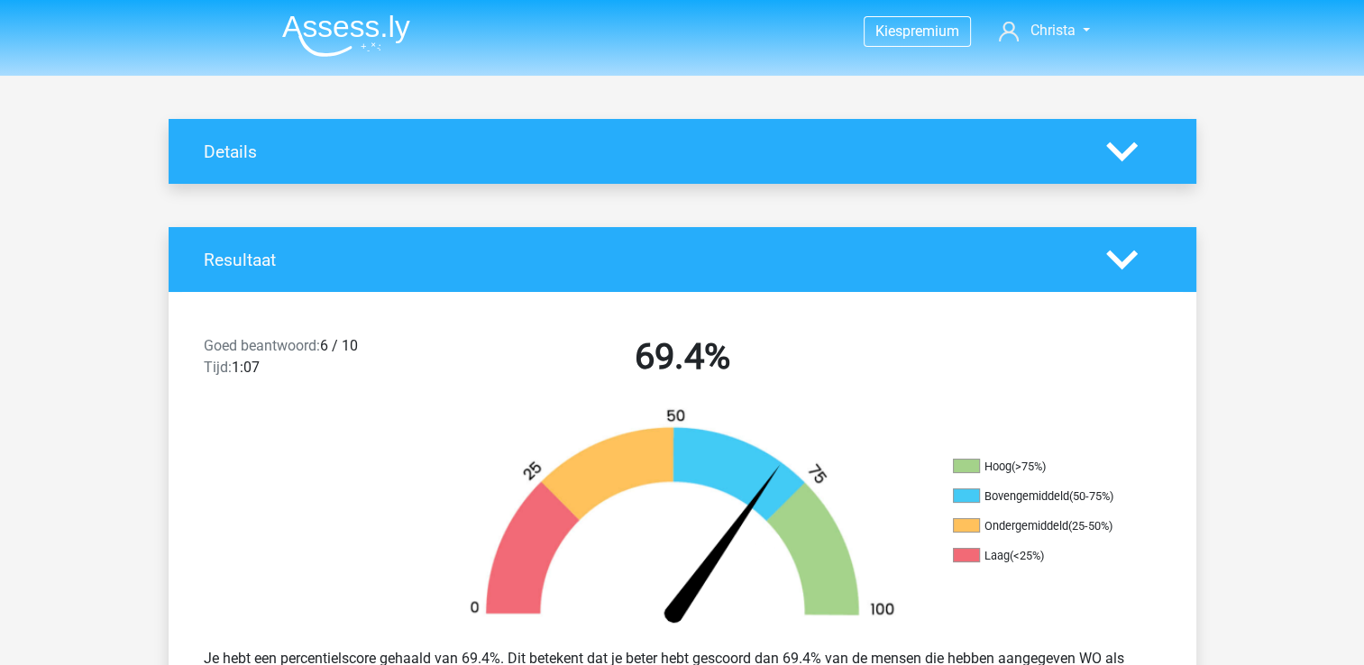
click at [1128, 154] on polygon at bounding box center [1122, 152] width 32 height 20
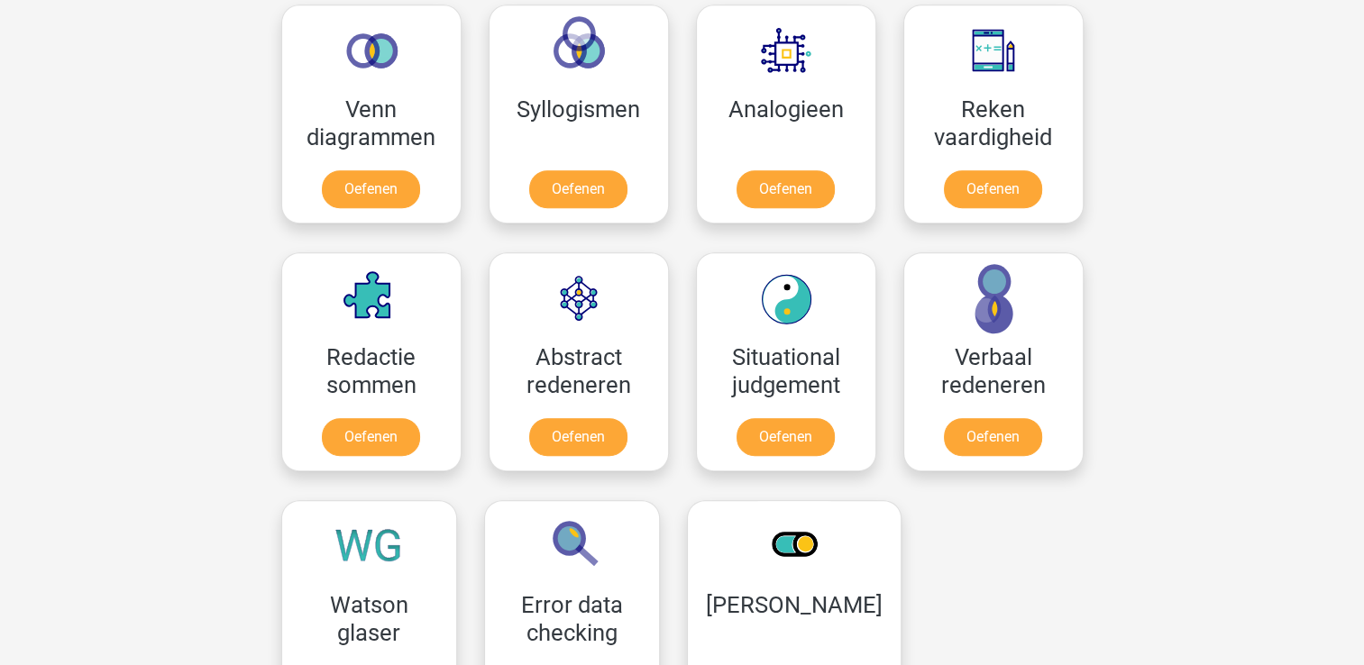
scroll to position [1085, 0]
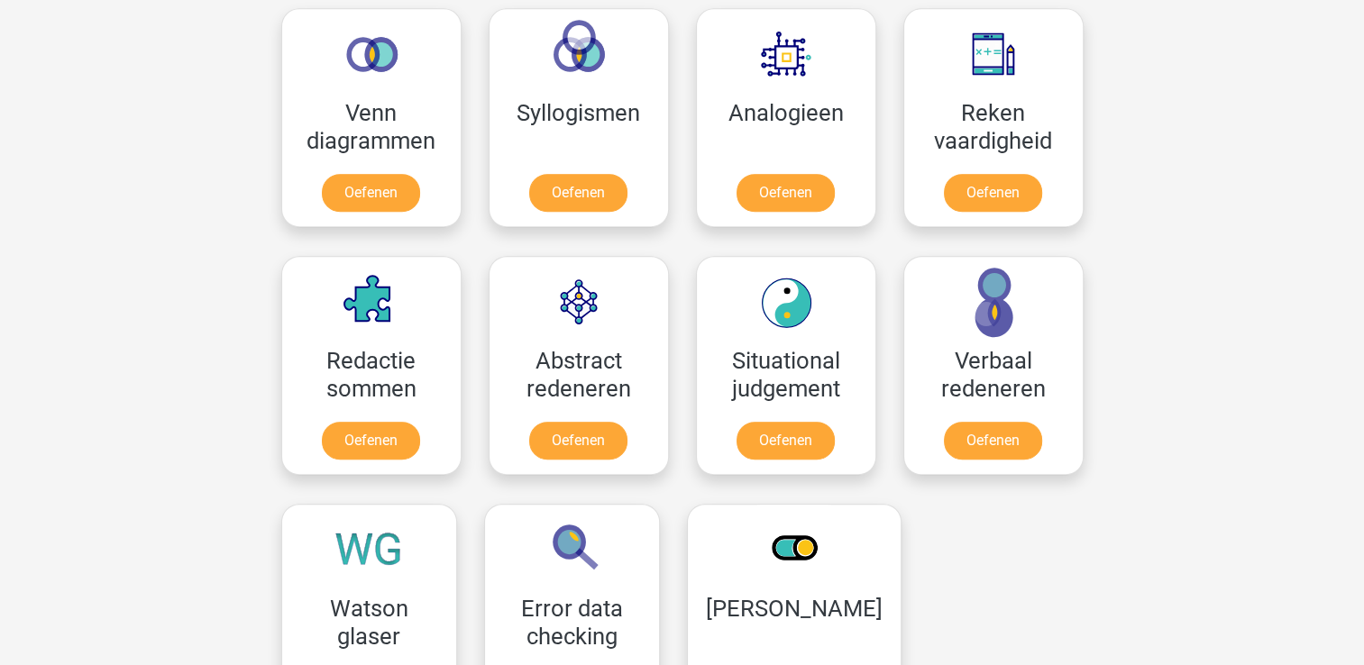
click at [1204, 95] on div "Kies premium Christa [EMAIL_ADDRESS][DOMAIN_NAME]" at bounding box center [682, 345] width 1364 height 2860
click at [1015, 458] on link "Oefenen" at bounding box center [992, 445] width 103 height 40
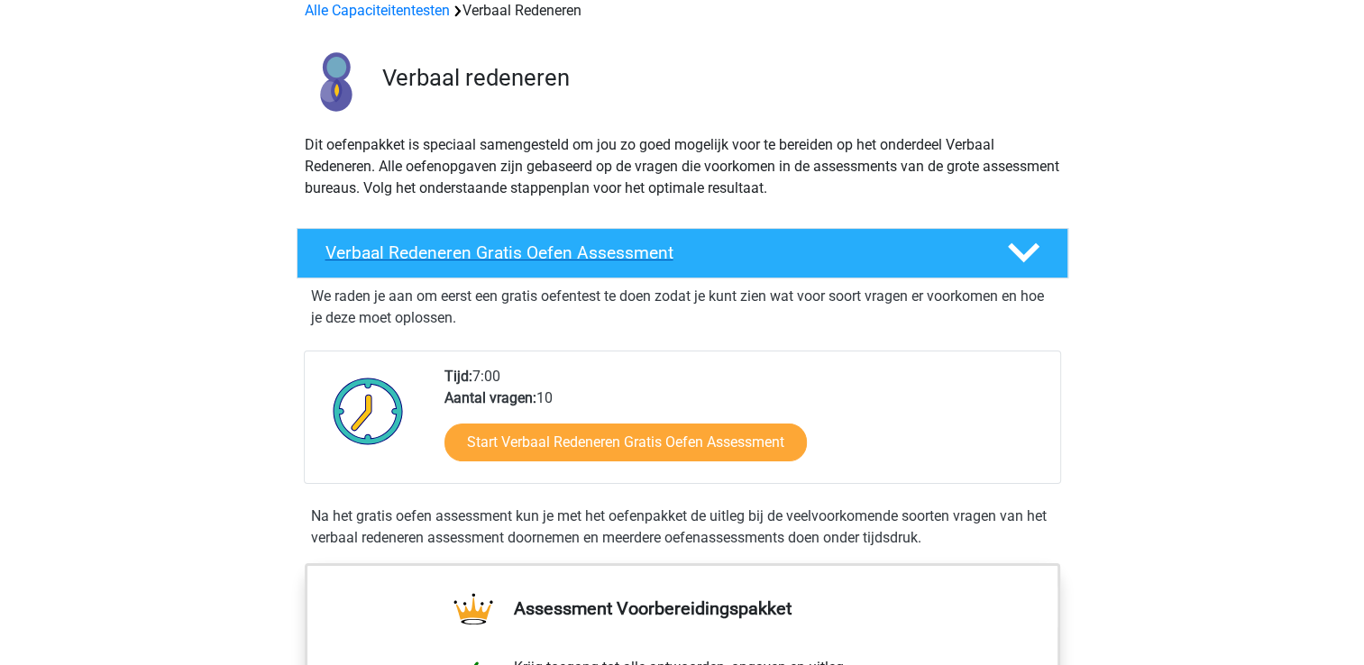
scroll to position [90, 0]
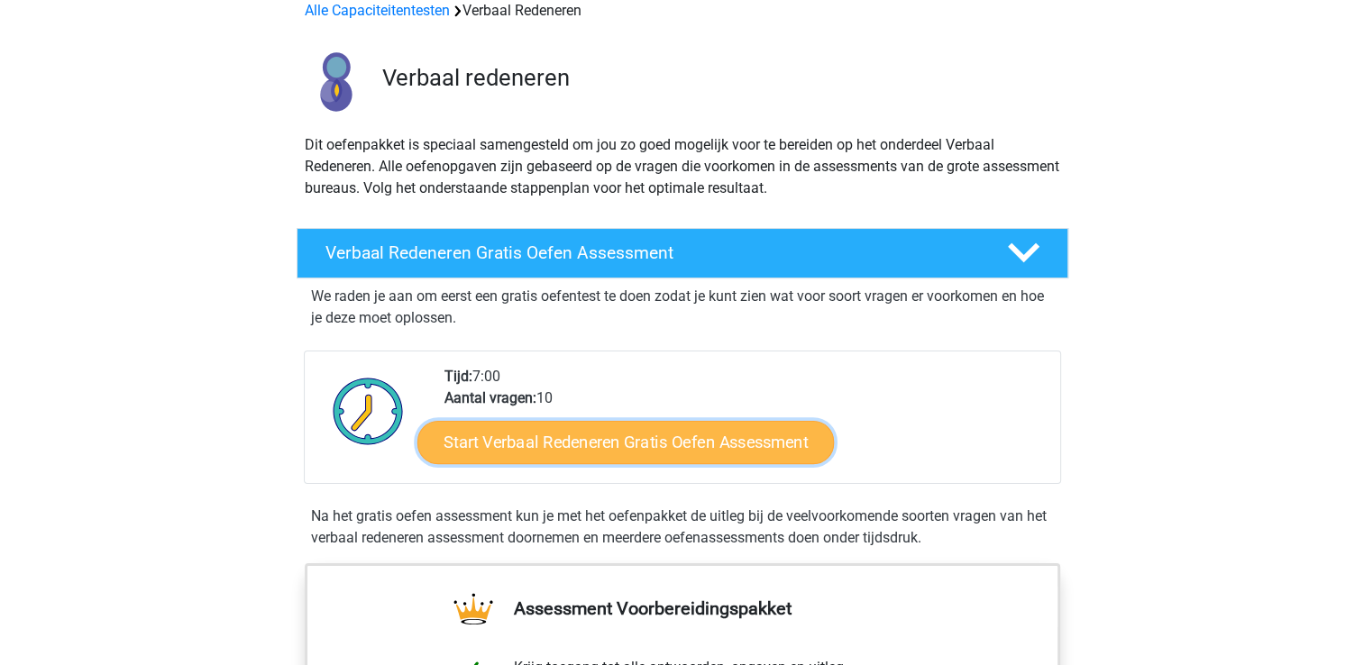
click at [645, 436] on link "Start Verbaal Redeneren Gratis Oefen Assessment" at bounding box center [625, 442] width 416 height 43
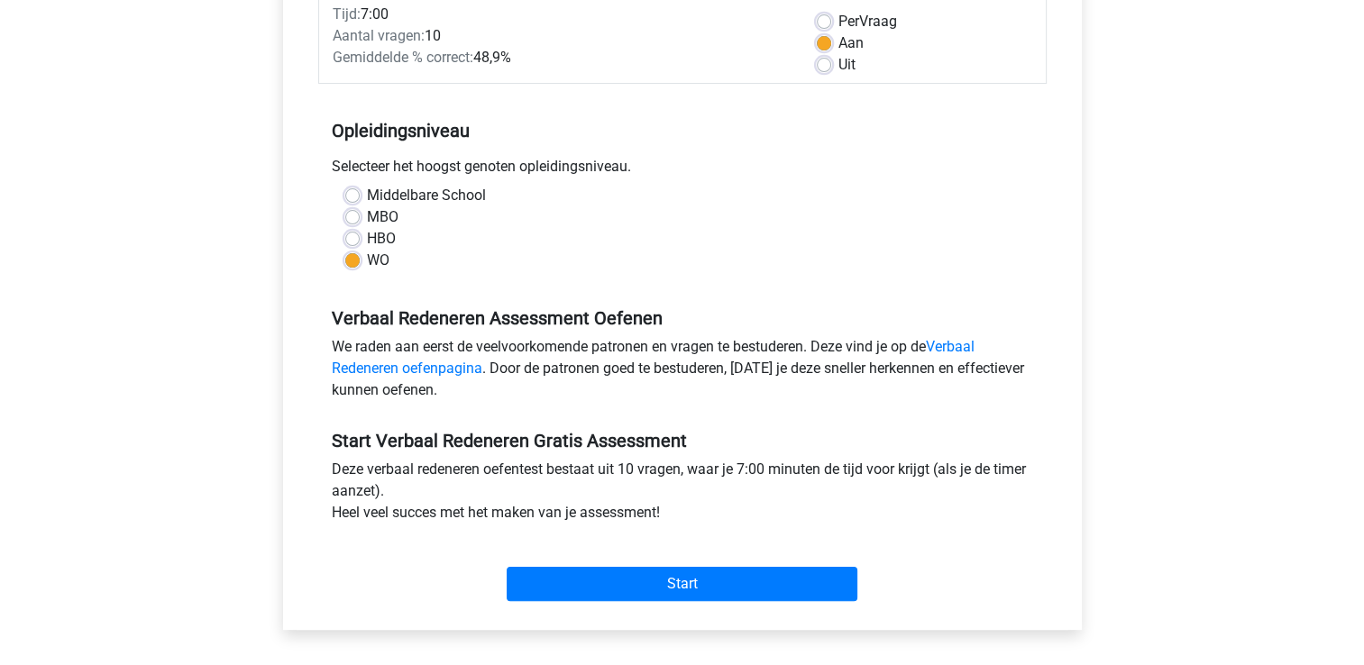
scroll to position [269, 0]
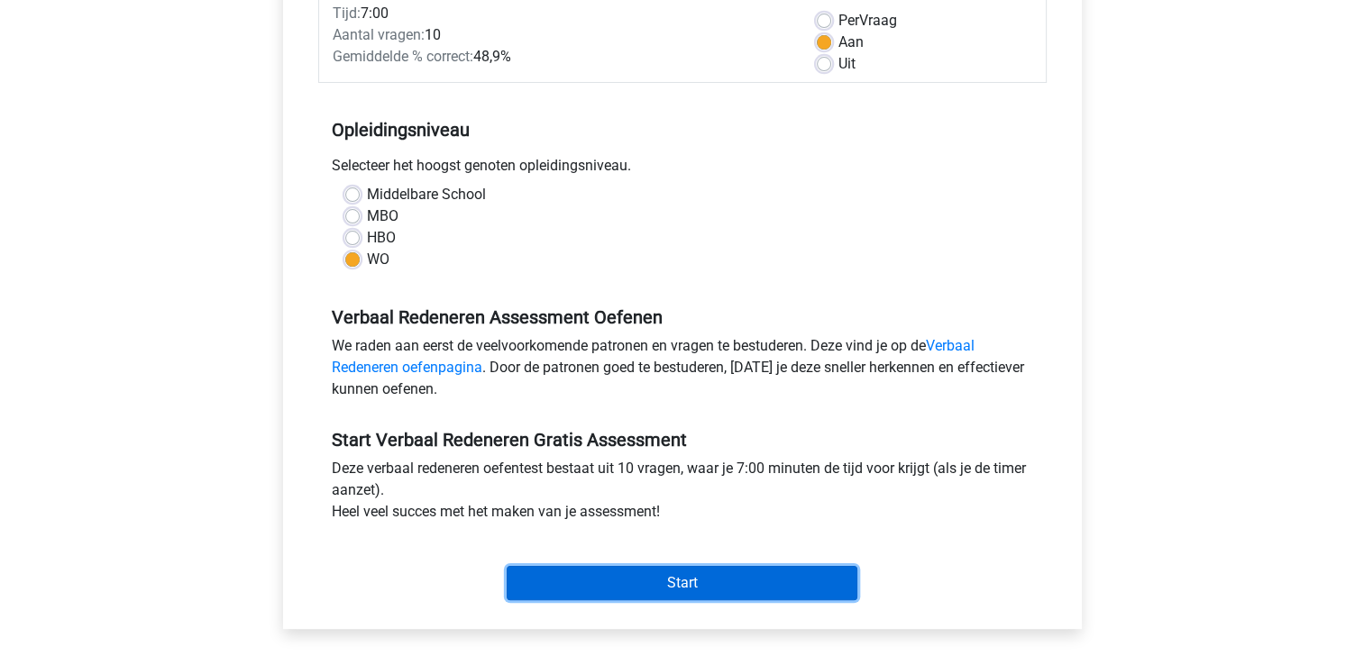
click at [682, 584] on input "Start" at bounding box center [682, 583] width 351 height 34
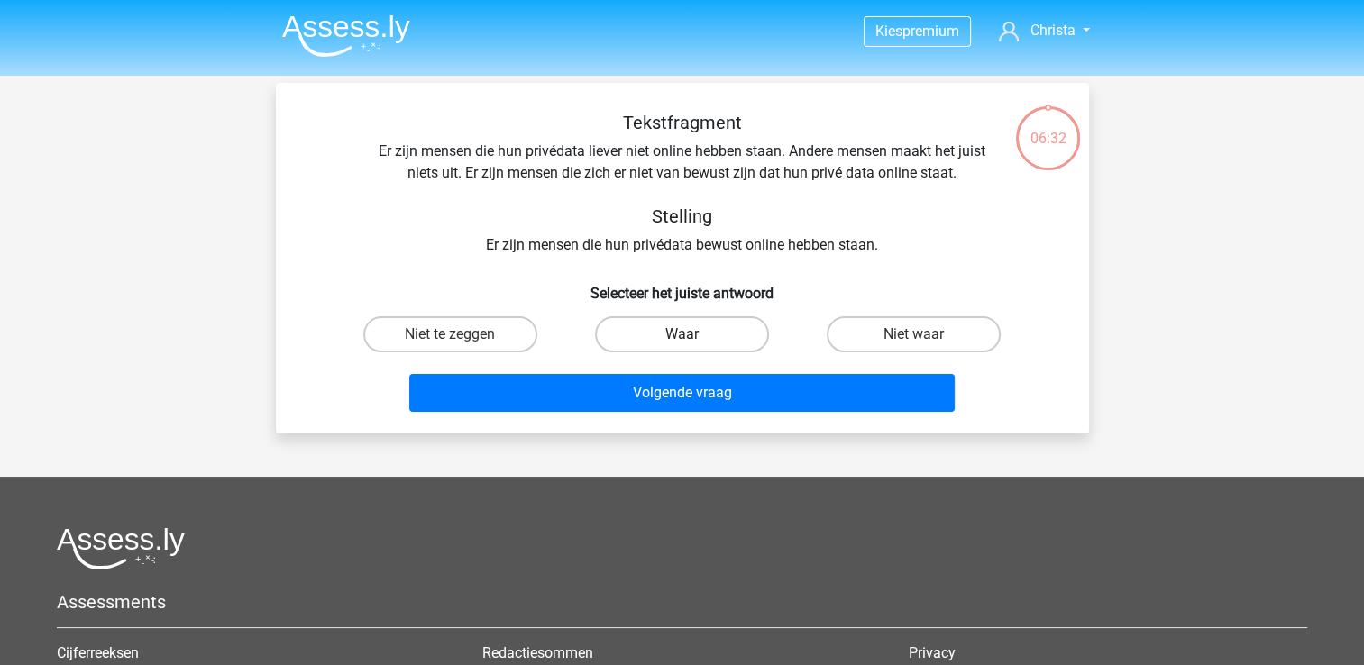
click at [682, 331] on label "Waar" at bounding box center [682, 334] width 174 height 36
click at [682, 334] on input "Waar" at bounding box center [688, 340] width 12 height 12
radio input "true"
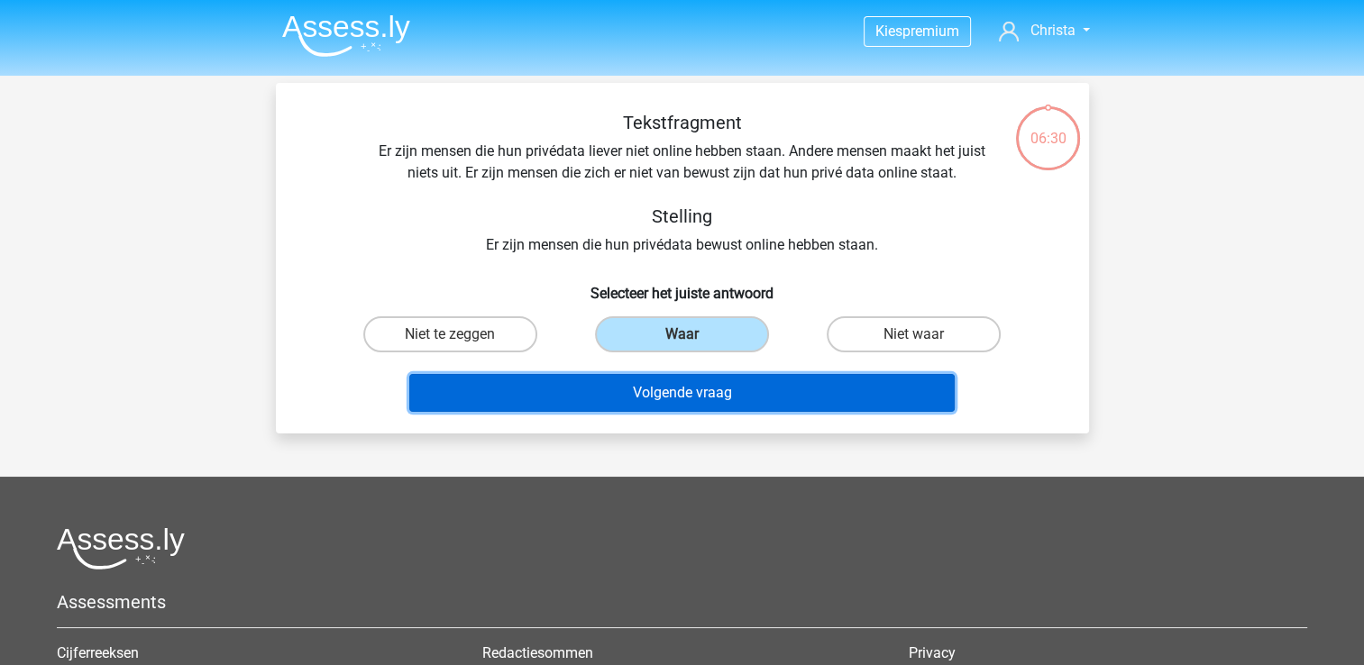
click at [682, 388] on button "Volgende vraag" at bounding box center [681, 393] width 545 height 38
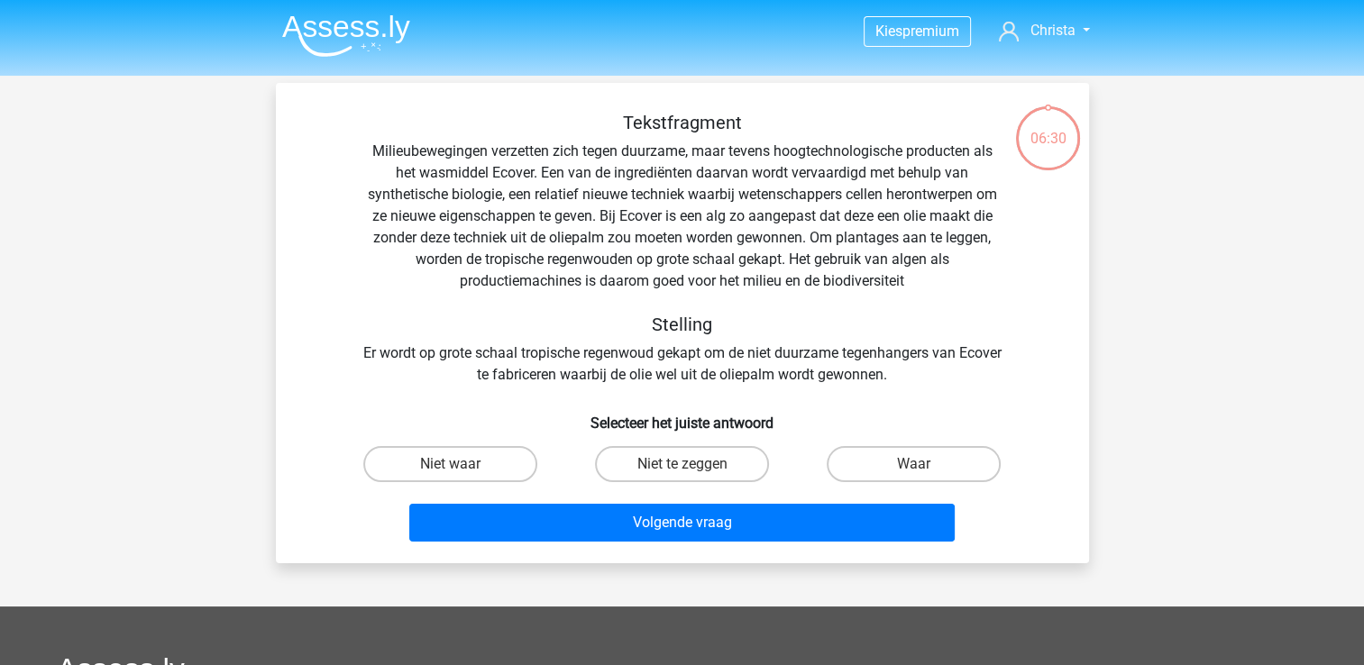
scroll to position [83, 0]
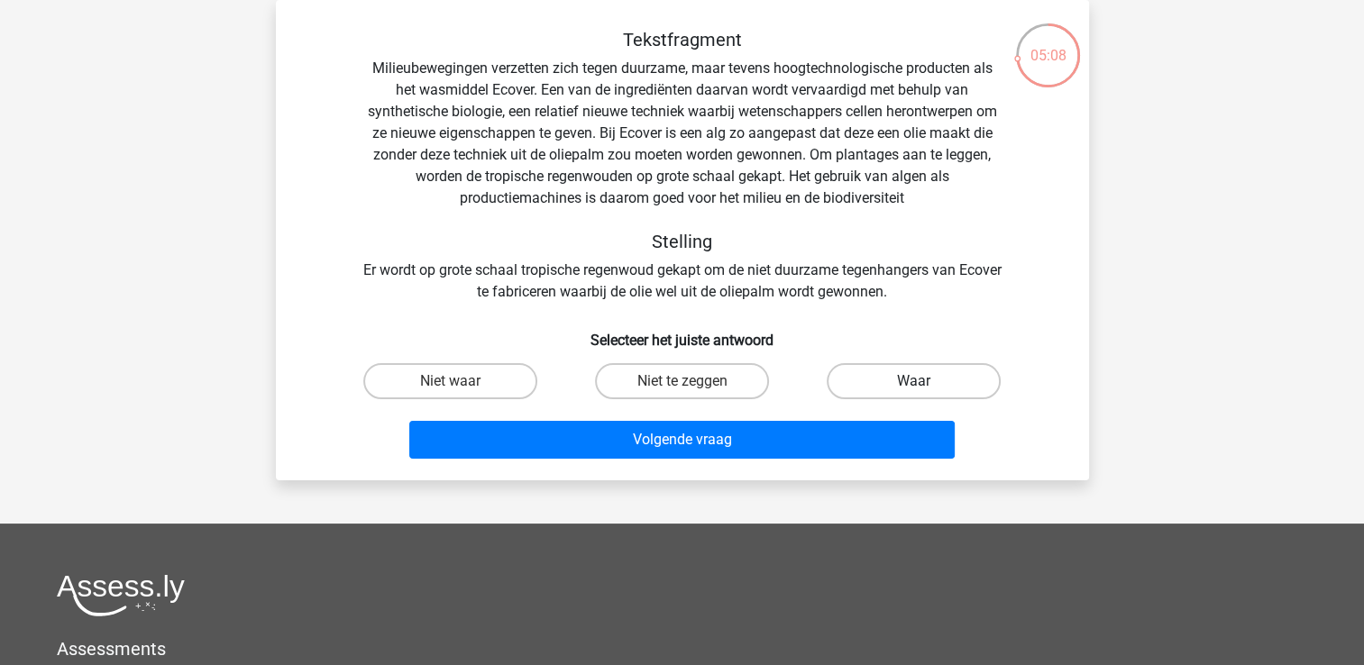
click at [879, 373] on label "Waar" at bounding box center [914, 381] width 174 height 36
click at [914, 381] on input "Waar" at bounding box center [920, 387] width 12 height 12
radio input "true"
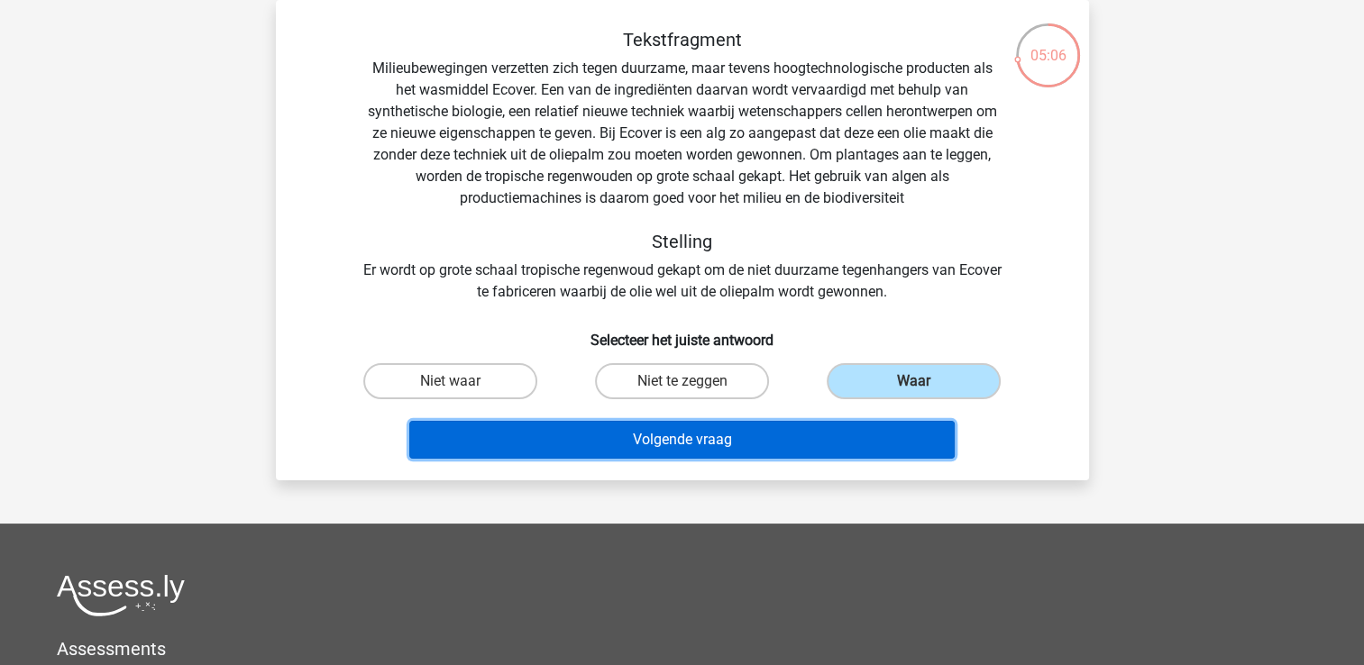
click at [736, 430] on button "Volgende vraag" at bounding box center [681, 440] width 545 height 38
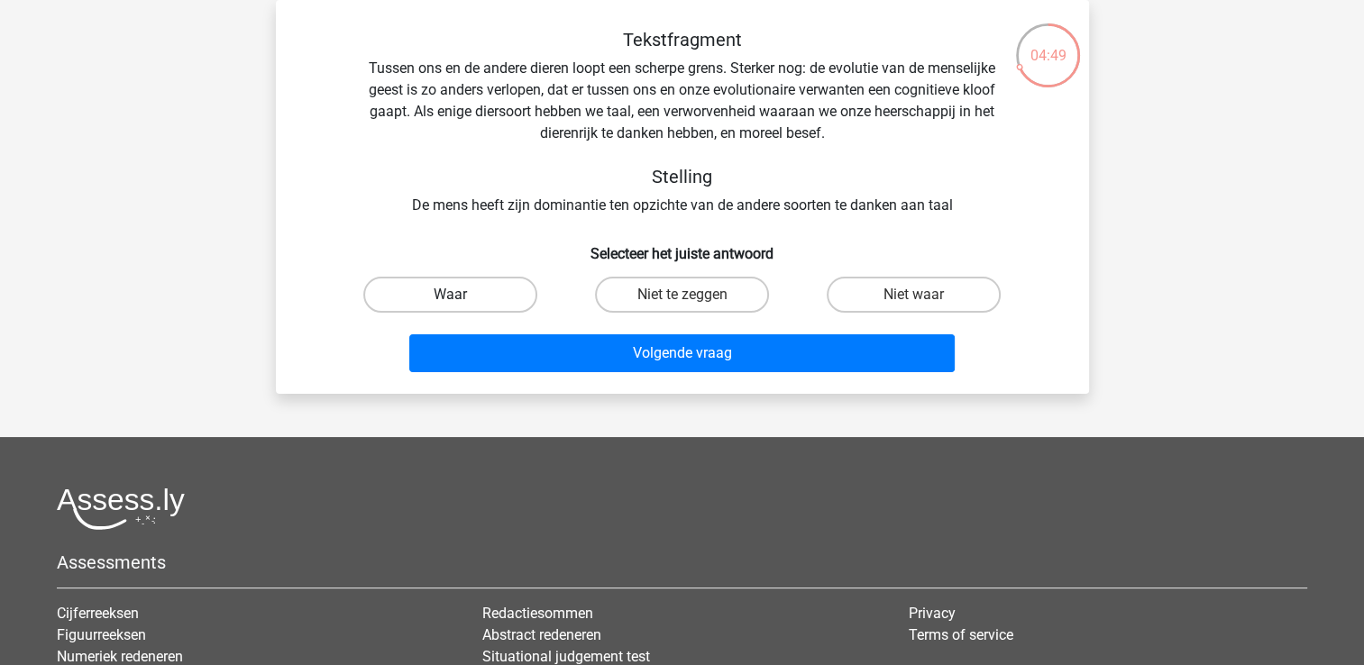
click at [476, 292] on label "Waar" at bounding box center [450, 295] width 174 height 36
click at [462, 295] on input "Waar" at bounding box center [456, 301] width 12 height 12
radio input "true"
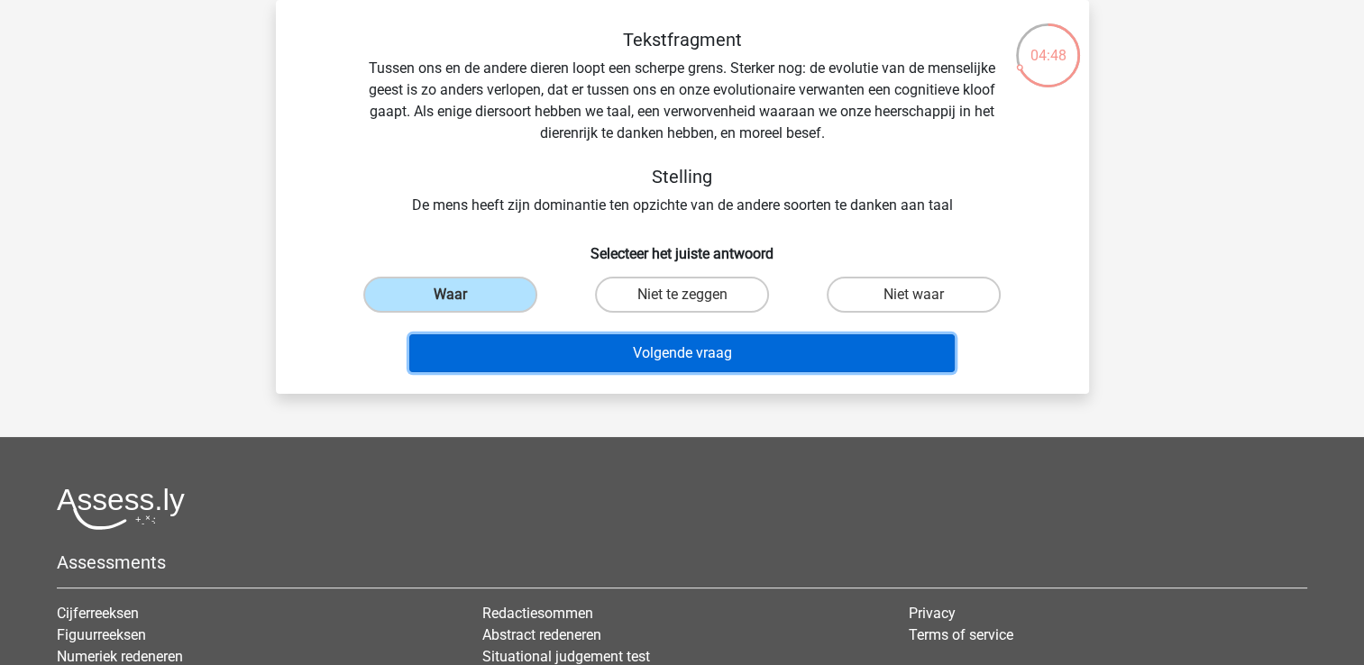
click at [584, 345] on button "Volgende vraag" at bounding box center [681, 353] width 545 height 38
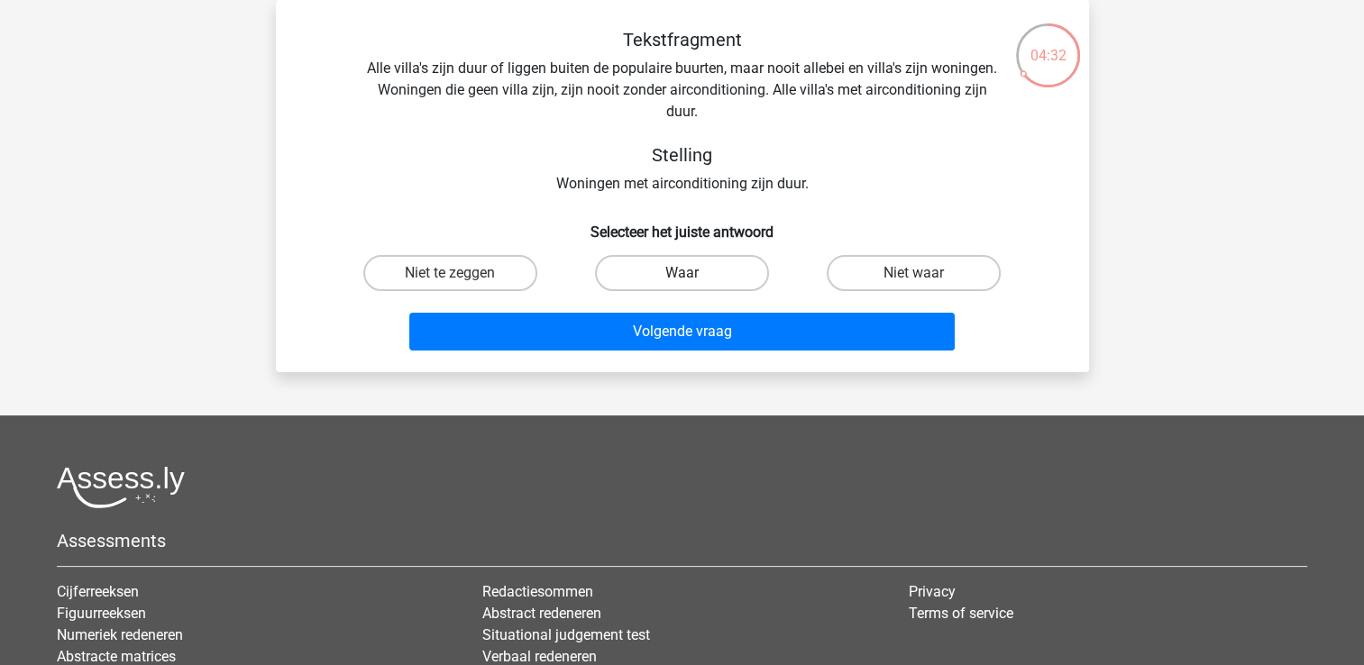
click at [617, 278] on label "Waar" at bounding box center [682, 273] width 174 height 36
click at [682, 278] on input "Waar" at bounding box center [688, 279] width 12 height 12
radio input "true"
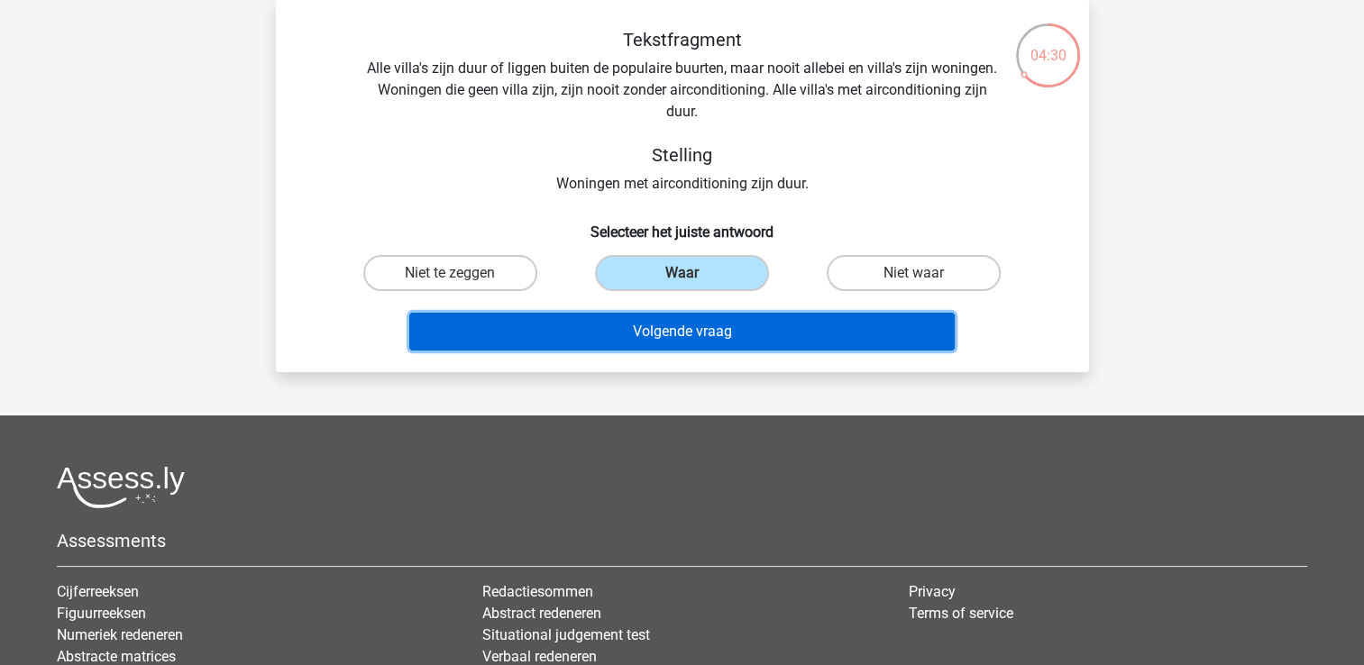
click at [645, 328] on button "Volgende vraag" at bounding box center [681, 332] width 545 height 38
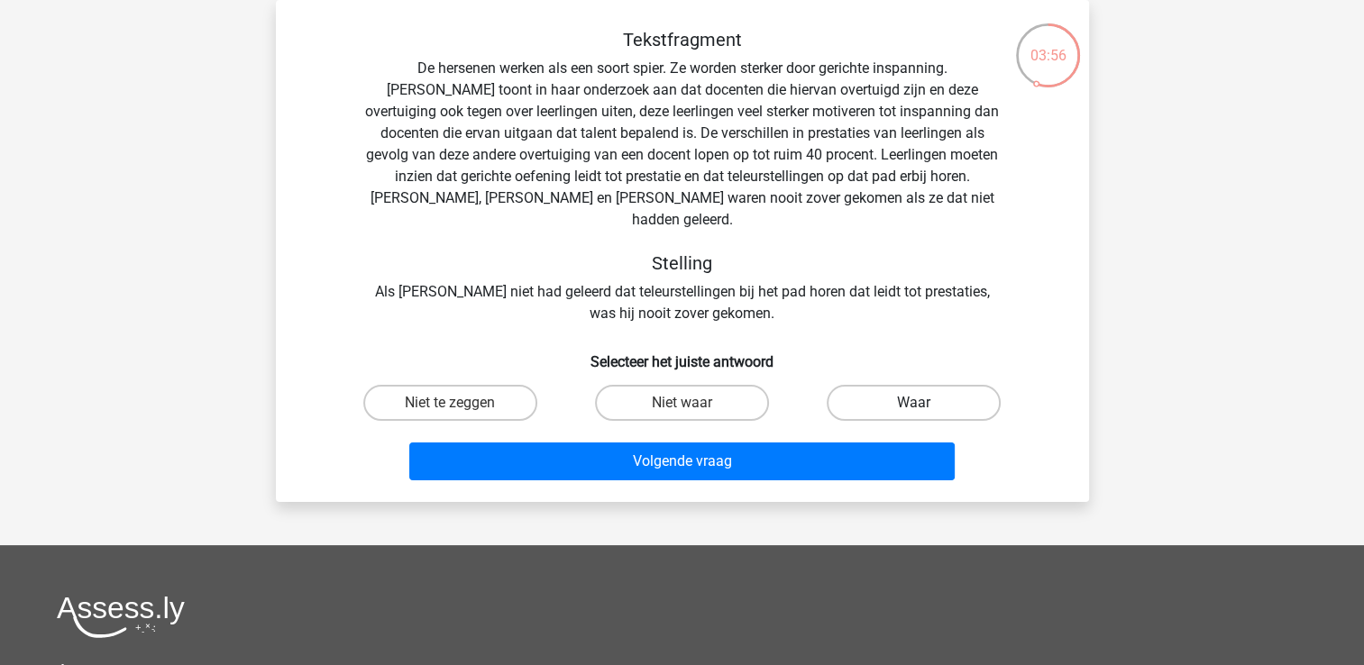
click at [869, 385] on label "Waar" at bounding box center [914, 403] width 174 height 36
click at [914, 403] on input "Waar" at bounding box center [920, 409] width 12 height 12
radio input "true"
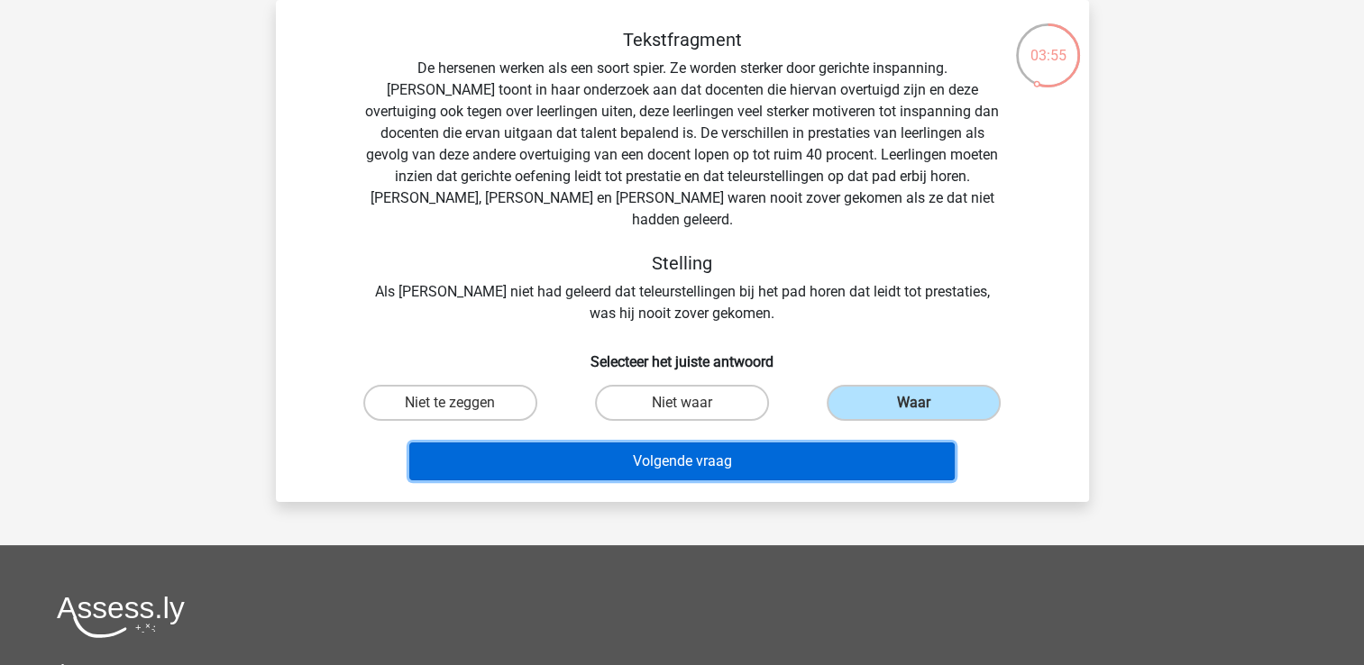
click at [768, 443] on button "Volgende vraag" at bounding box center [681, 462] width 545 height 38
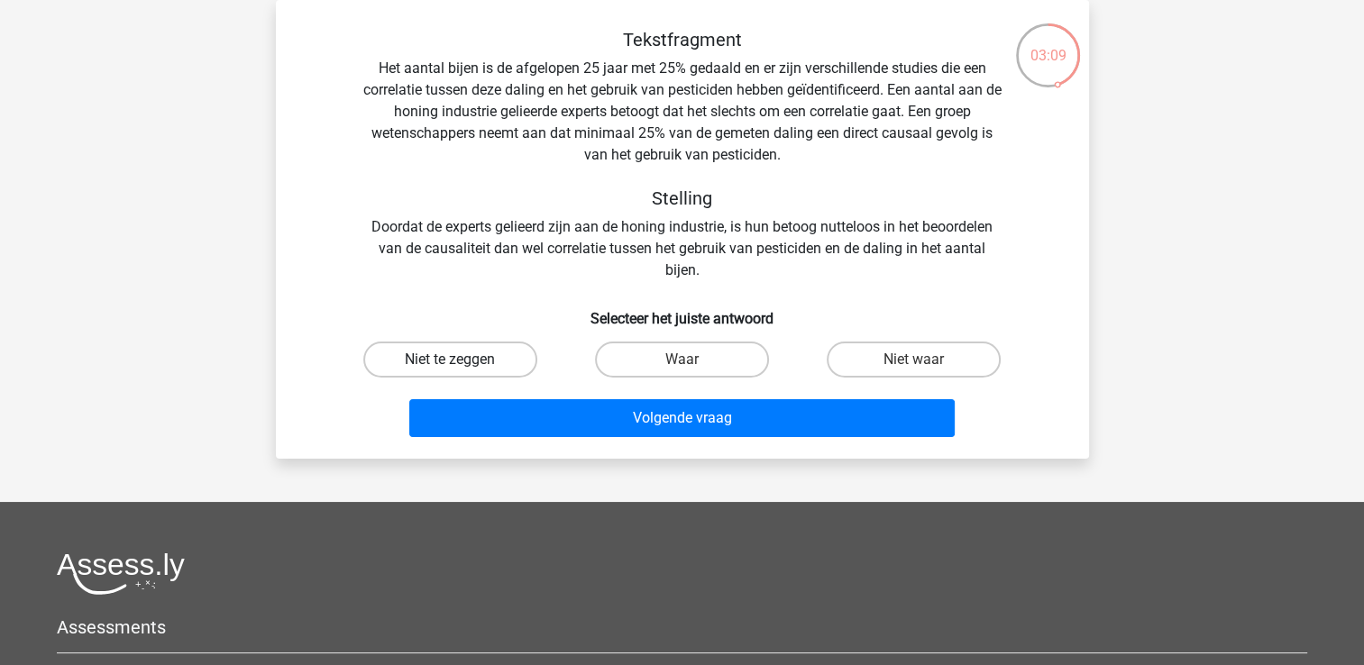
click at [510, 359] on label "Niet te zeggen" at bounding box center [450, 360] width 174 height 36
click at [462, 360] on input "Niet te zeggen" at bounding box center [456, 366] width 12 height 12
radio input "true"
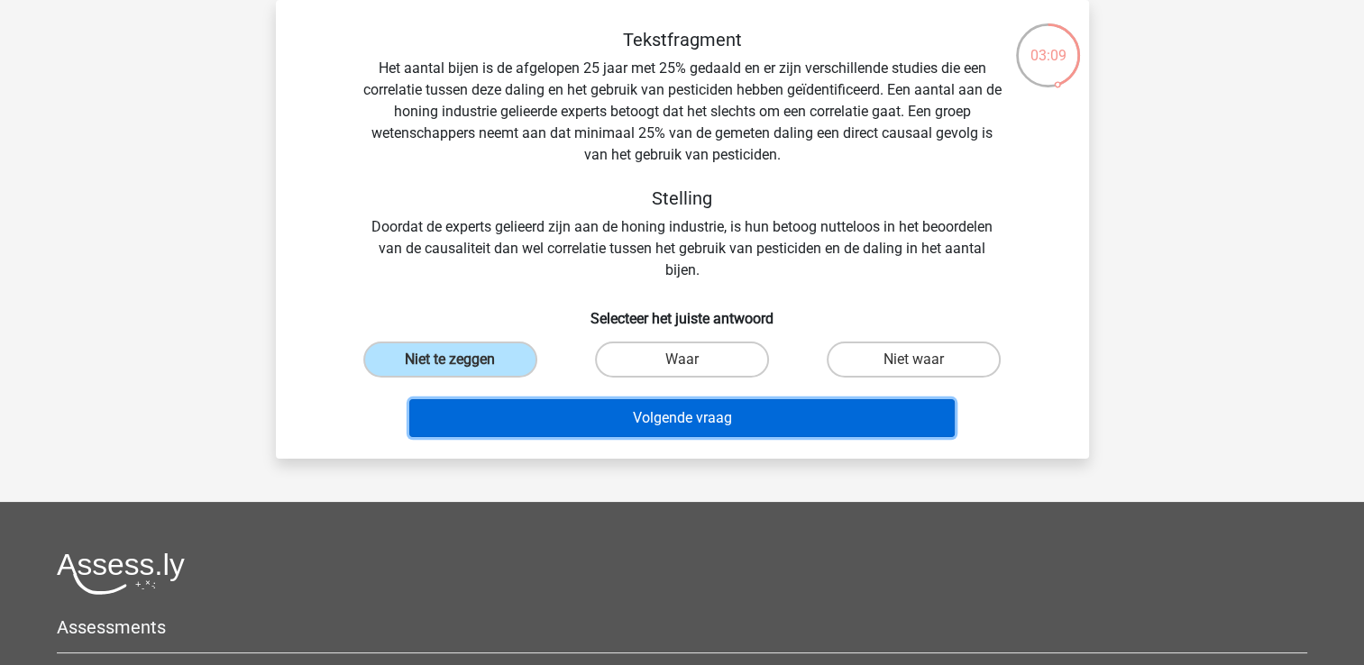
click at [636, 415] on button "Volgende vraag" at bounding box center [681, 418] width 545 height 38
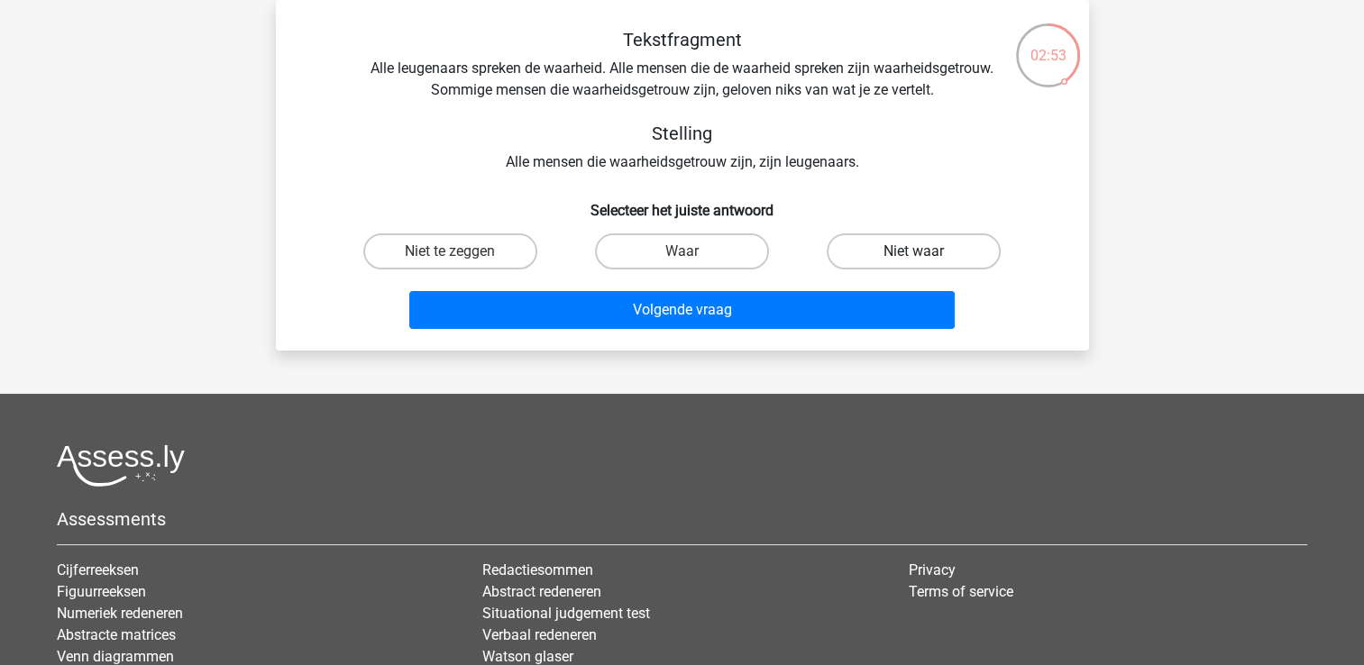
click at [922, 248] on label "Niet waar" at bounding box center [914, 251] width 174 height 36
click at [922, 252] on input "Niet waar" at bounding box center [920, 258] width 12 height 12
radio input "true"
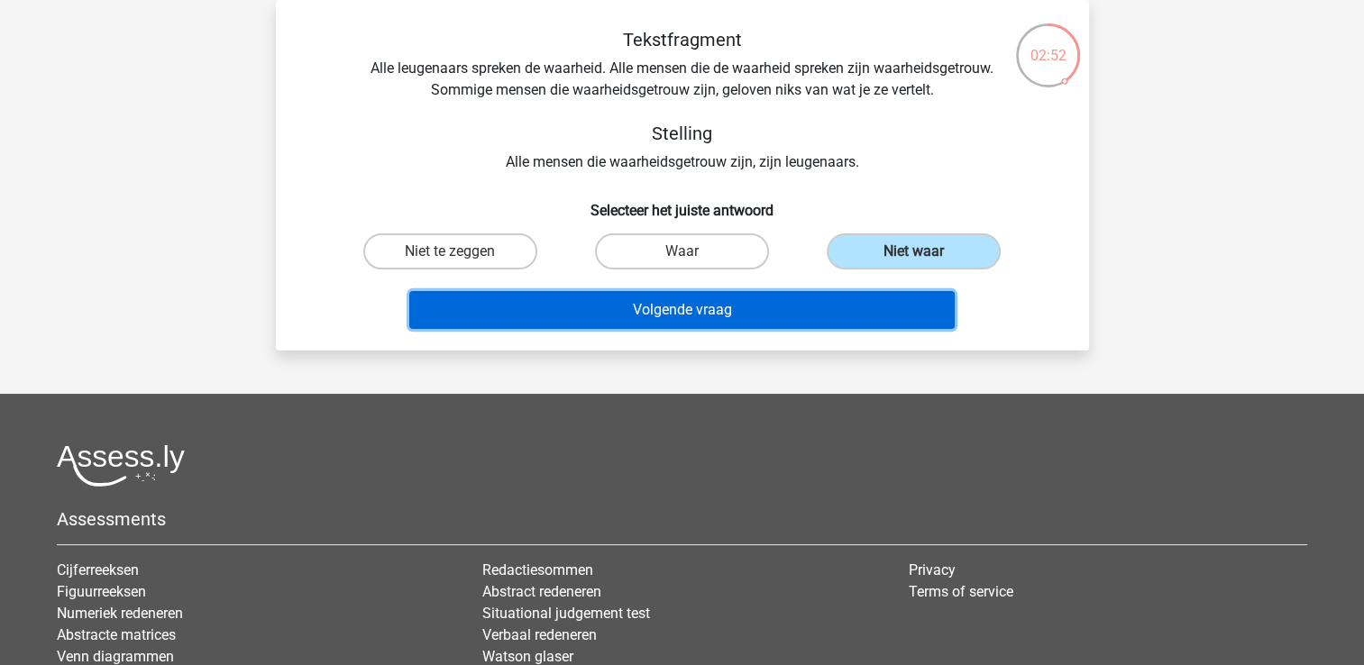
click at [779, 308] on button "Volgende vraag" at bounding box center [681, 310] width 545 height 38
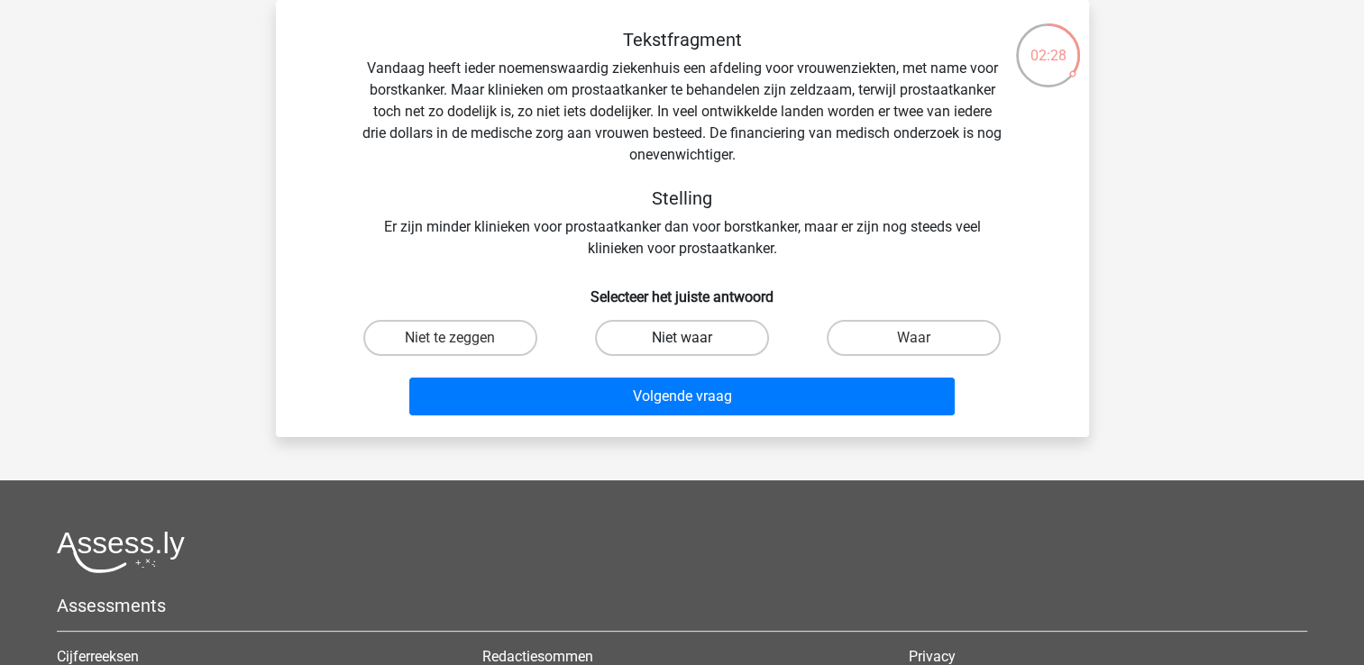
click at [702, 341] on label "Niet waar" at bounding box center [682, 338] width 174 height 36
click at [693, 341] on input "Niet waar" at bounding box center [688, 344] width 12 height 12
radio input "true"
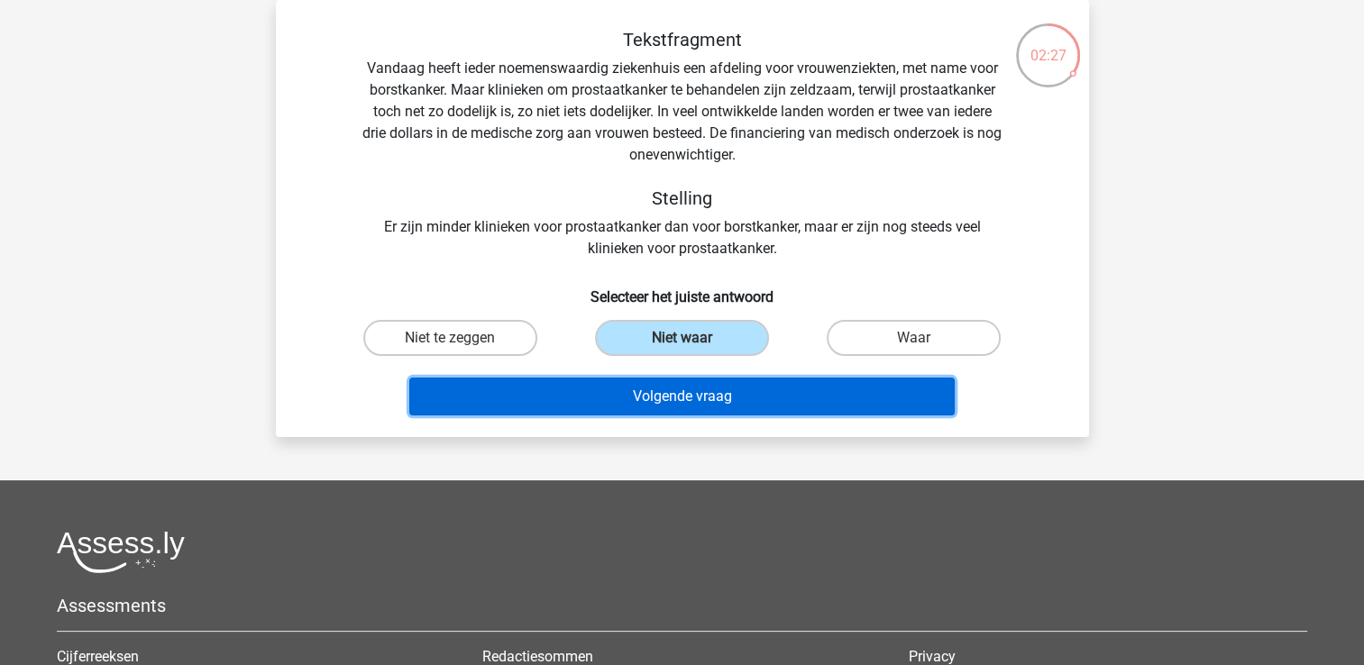
click at [703, 388] on button "Volgende vraag" at bounding box center [681, 397] width 545 height 38
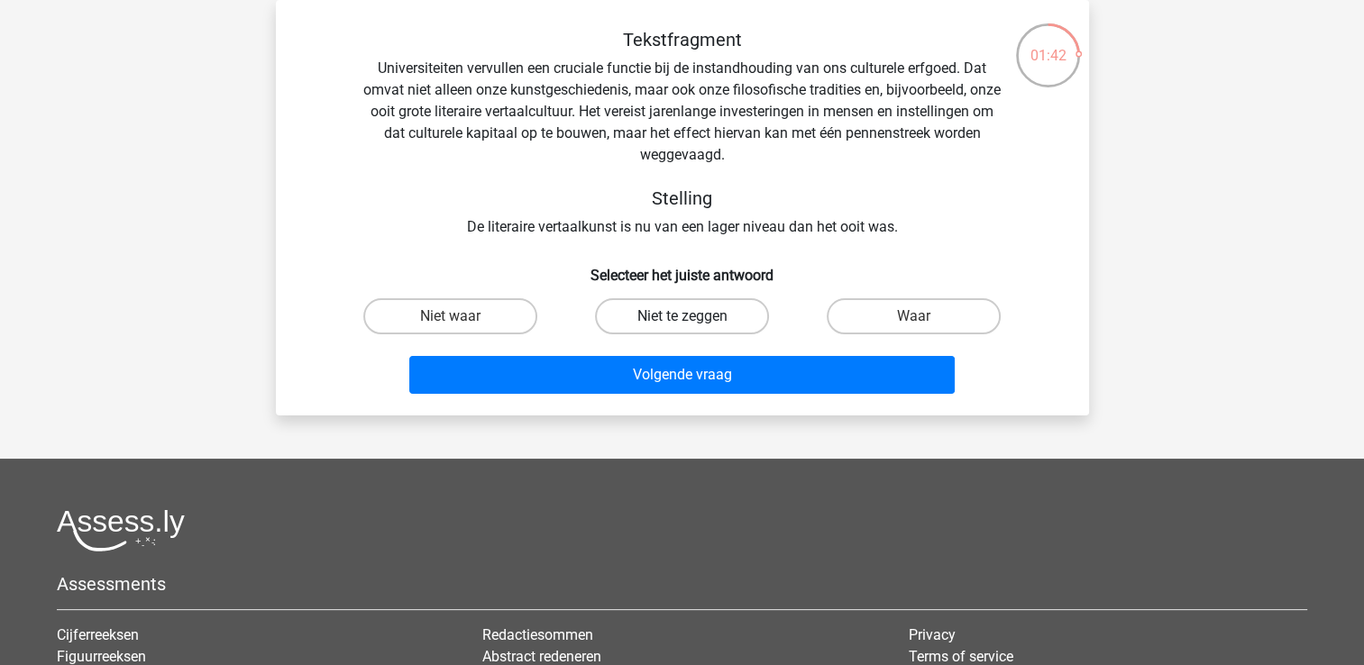
click at [707, 323] on label "Niet te zeggen" at bounding box center [682, 316] width 174 height 36
click at [693, 323] on input "Niet te zeggen" at bounding box center [688, 322] width 12 height 12
radio input "true"
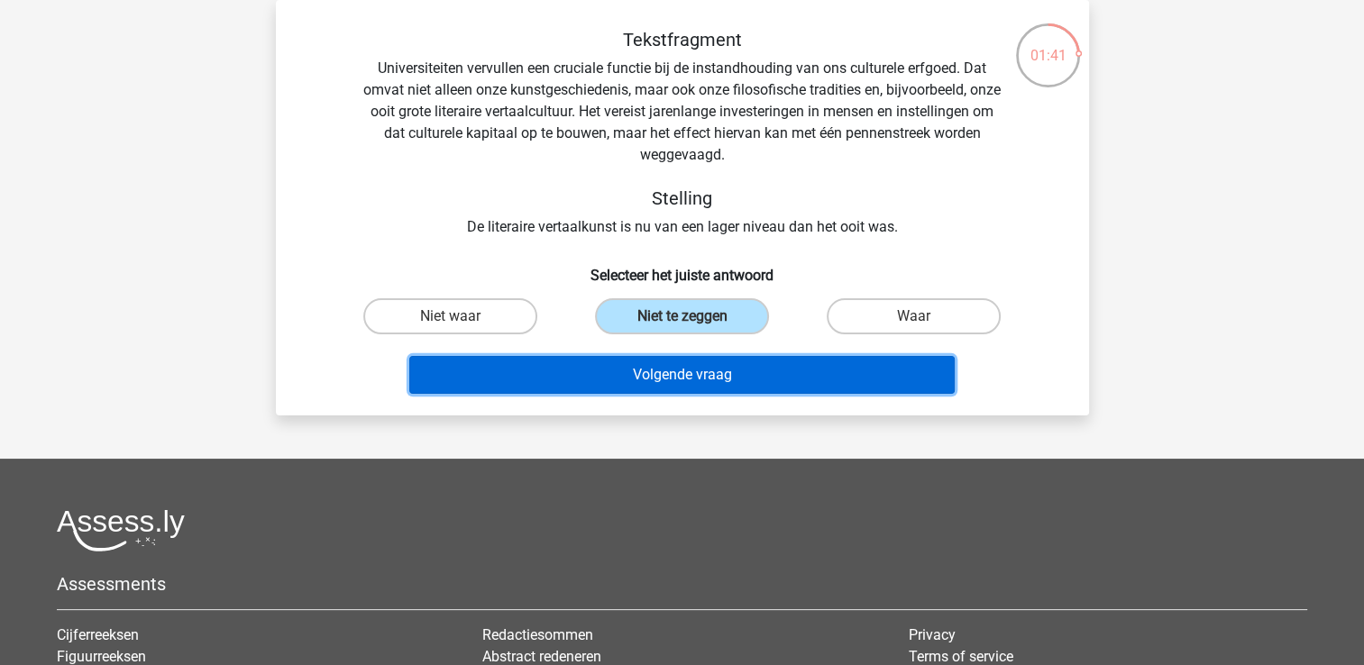
click at [691, 365] on button "Volgende vraag" at bounding box center [681, 375] width 545 height 38
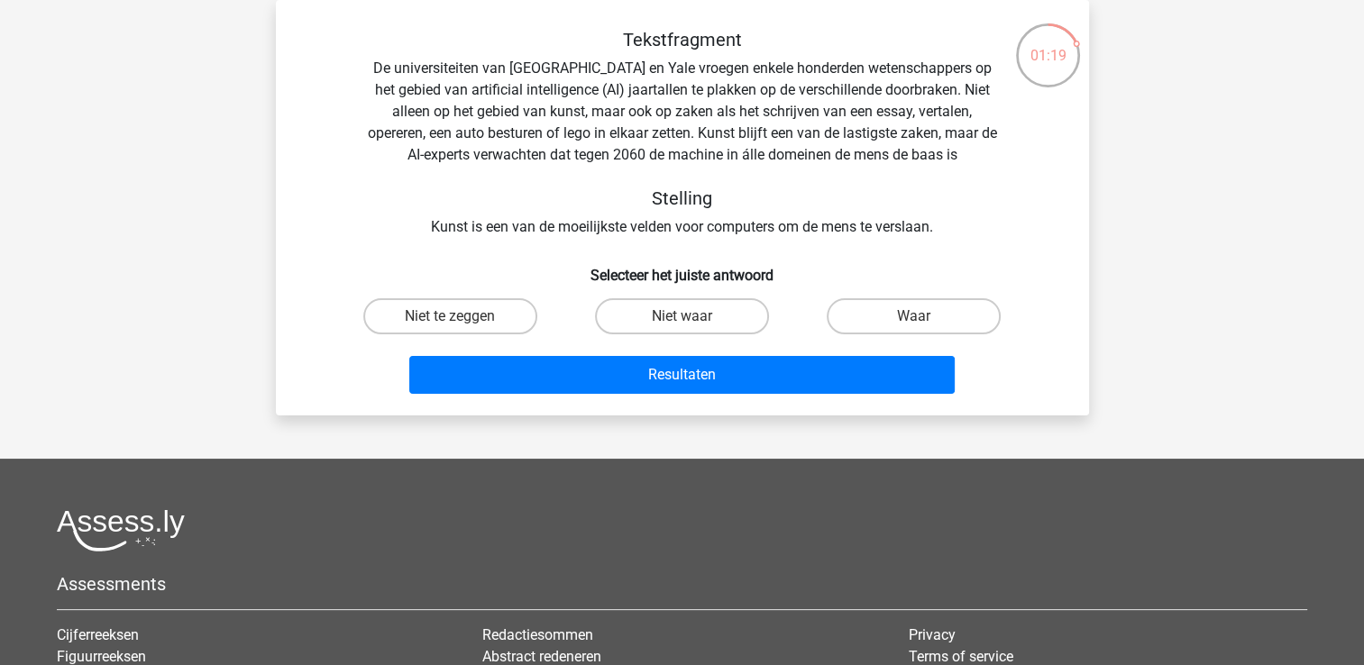
click at [917, 323] on input "Waar" at bounding box center [920, 322] width 12 height 12
radio input "true"
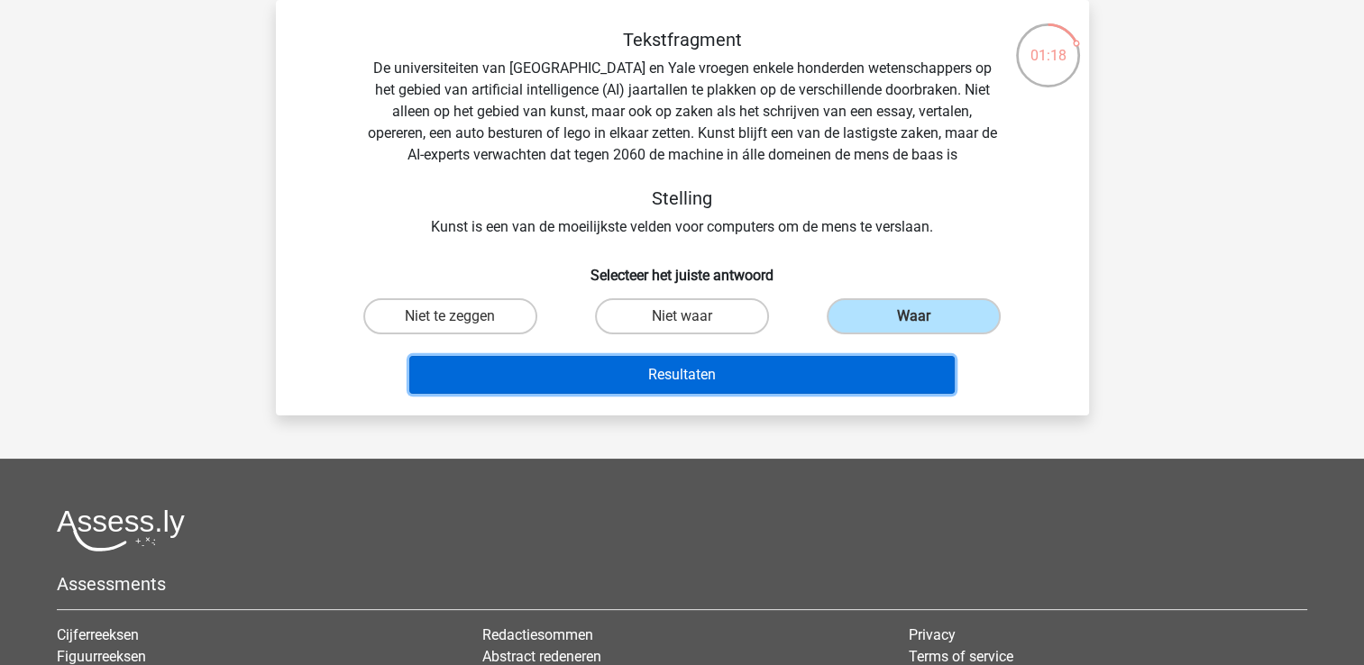
click at [805, 367] on button "Resultaten" at bounding box center [681, 375] width 545 height 38
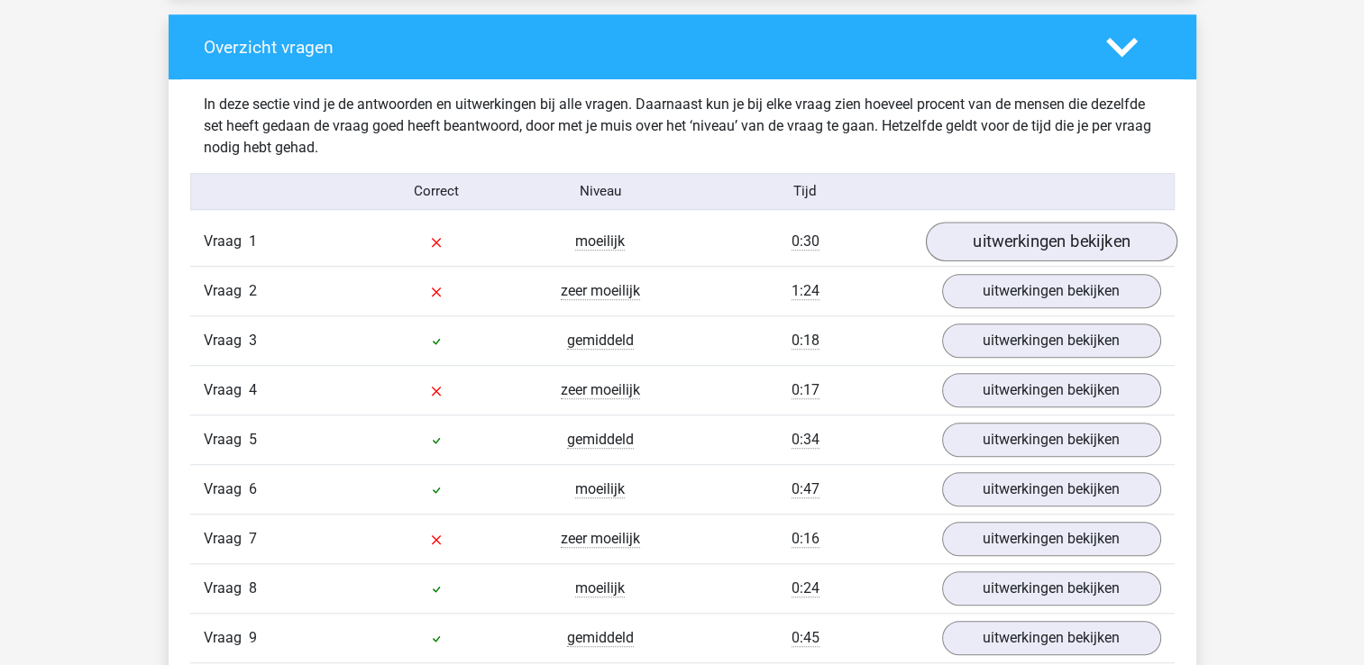
scroll to position [1338, 0]
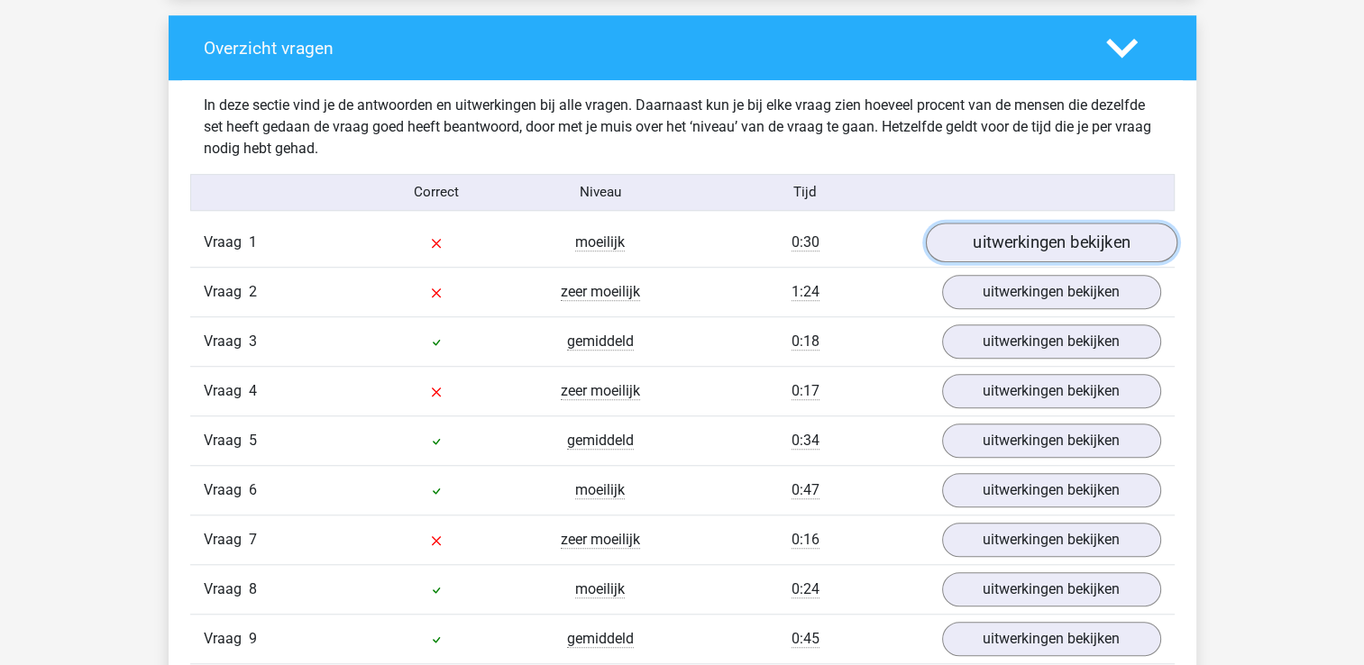
click at [1044, 236] on link "uitwerkingen bekijken" at bounding box center [1051, 243] width 252 height 40
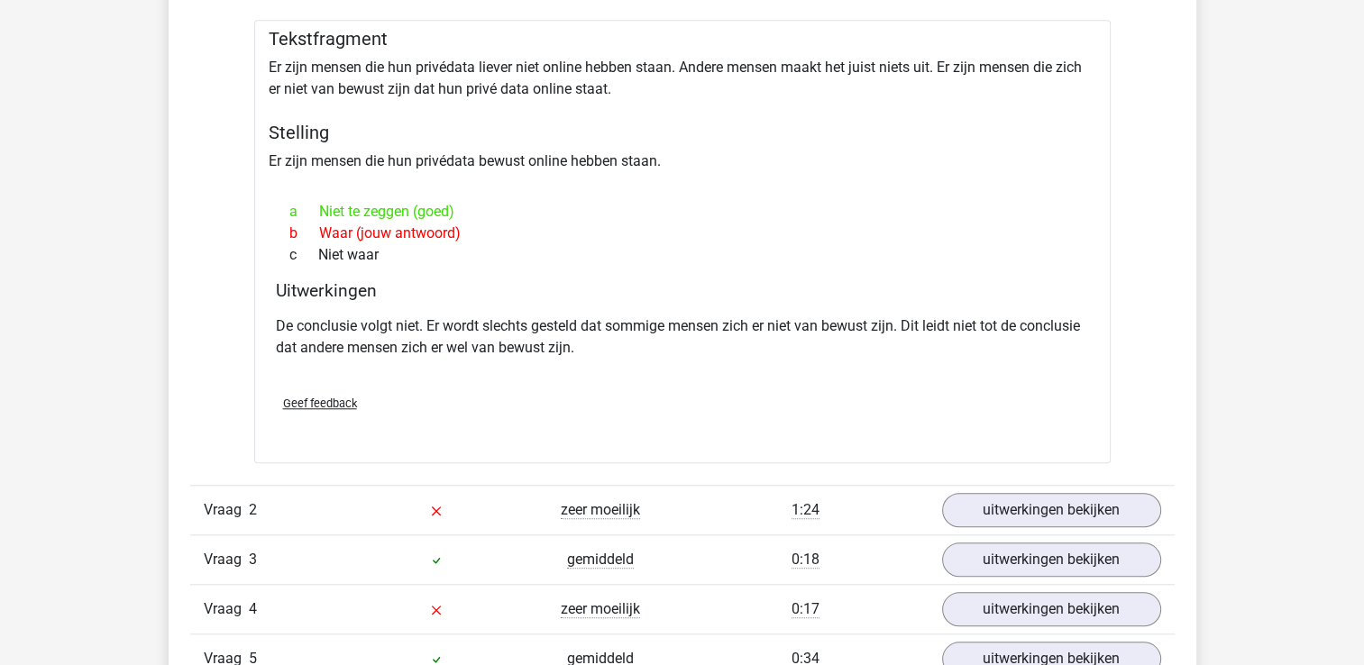
scroll to position [1607, 0]
click at [1036, 497] on link "uitwerkingen bekijken" at bounding box center [1051, 510] width 252 height 40
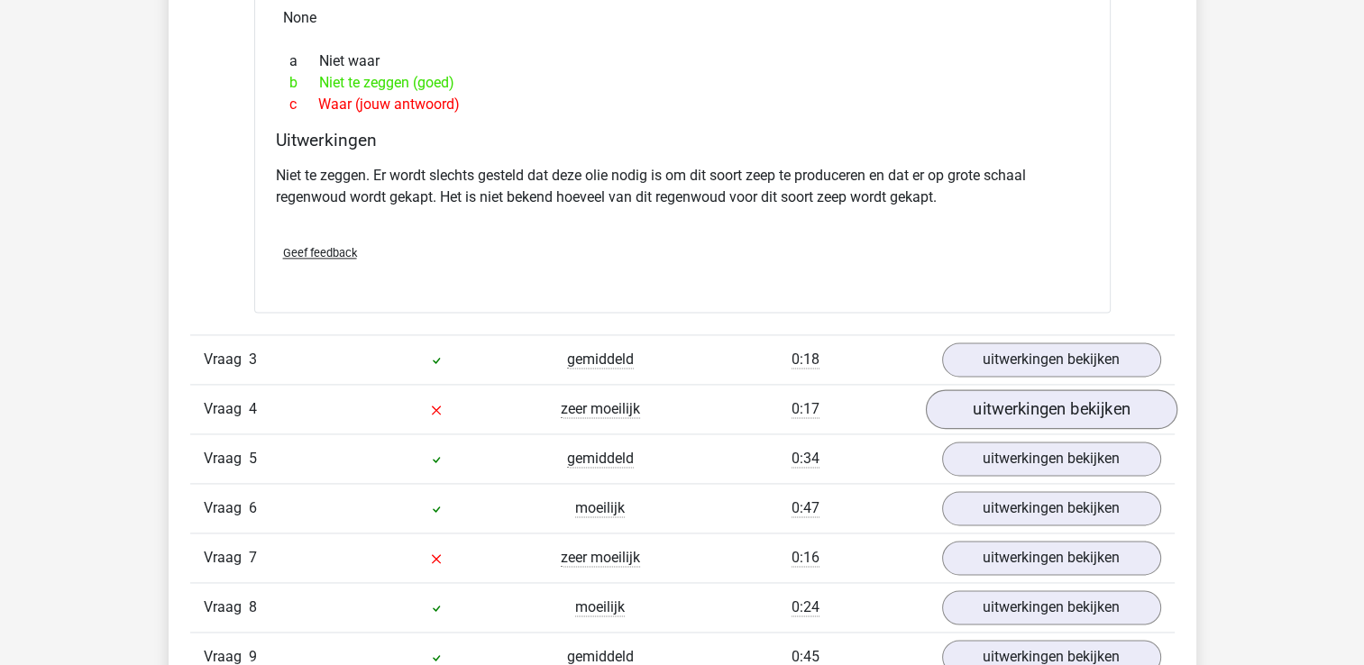
scroll to position [2423, 0]
click at [1011, 398] on link "uitwerkingen bekijken" at bounding box center [1051, 410] width 252 height 40
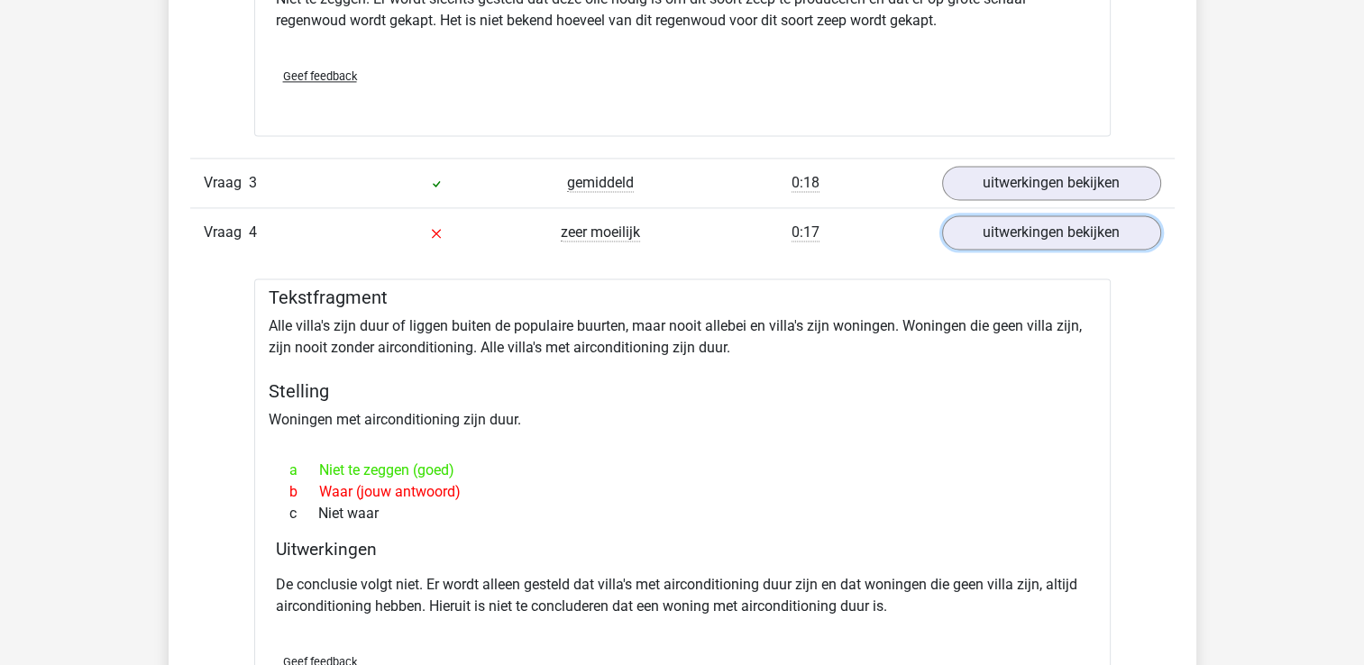
scroll to position [2600, 0]
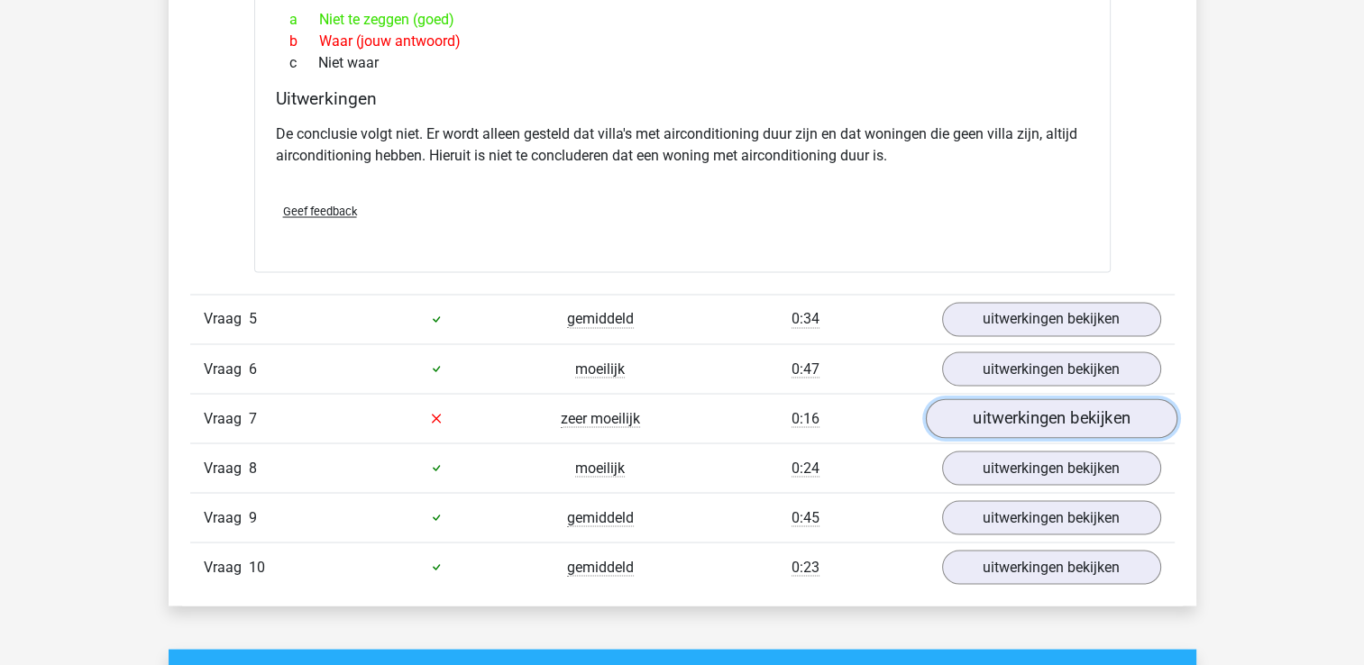
click at [1002, 423] on link "uitwerkingen bekijken" at bounding box center [1051, 418] width 252 height 40
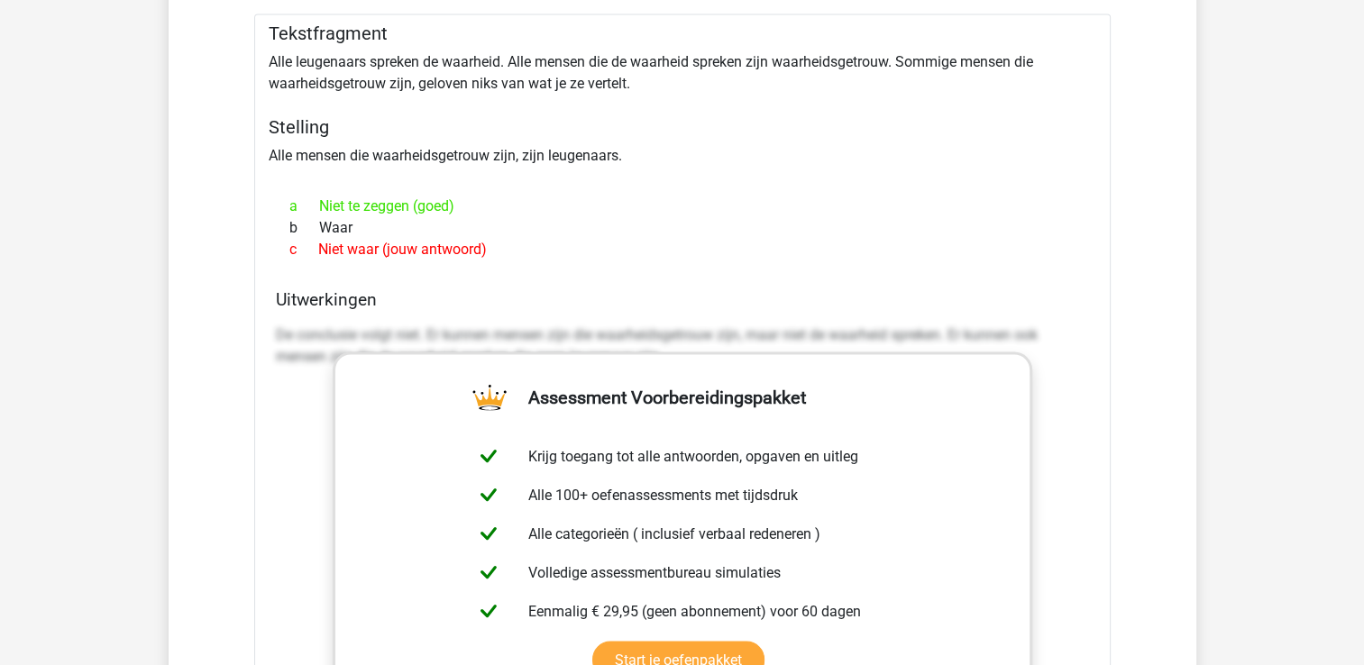
scroll to position [3501, 0]
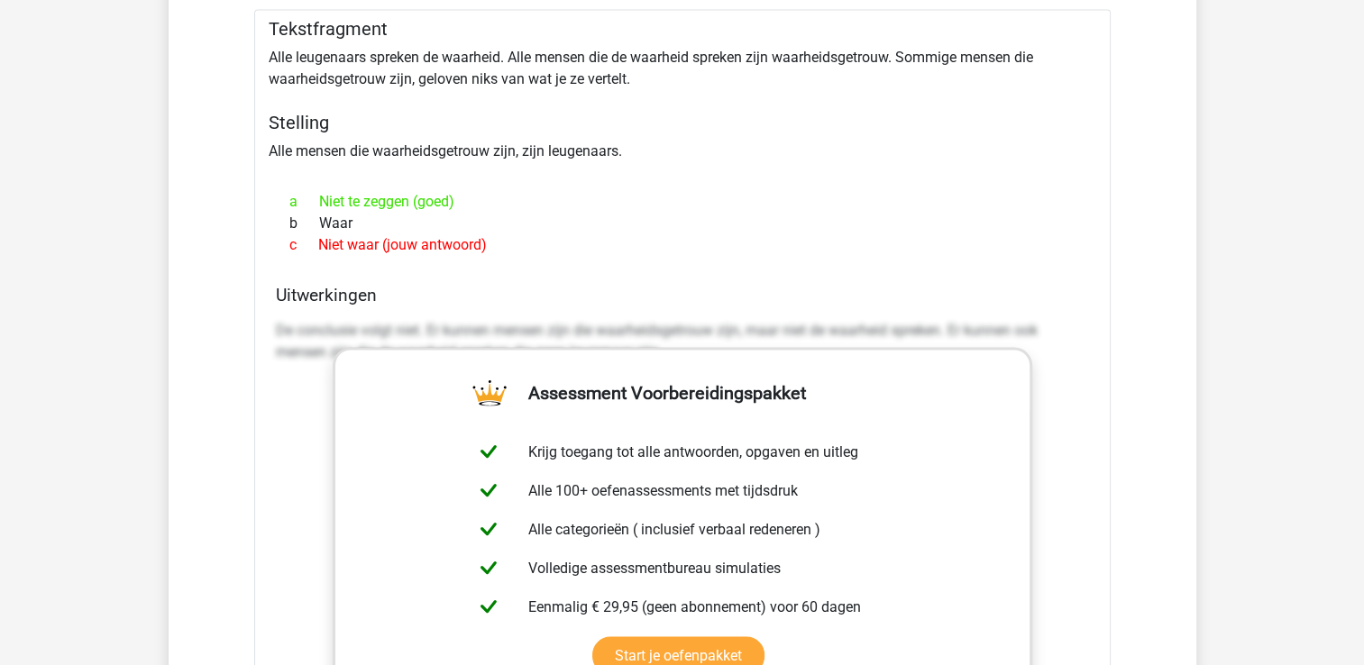
click at [1058, 243] on div "c Niet waar (jouw antwoord)" at bounding box center [682, 245] width 813 height 22
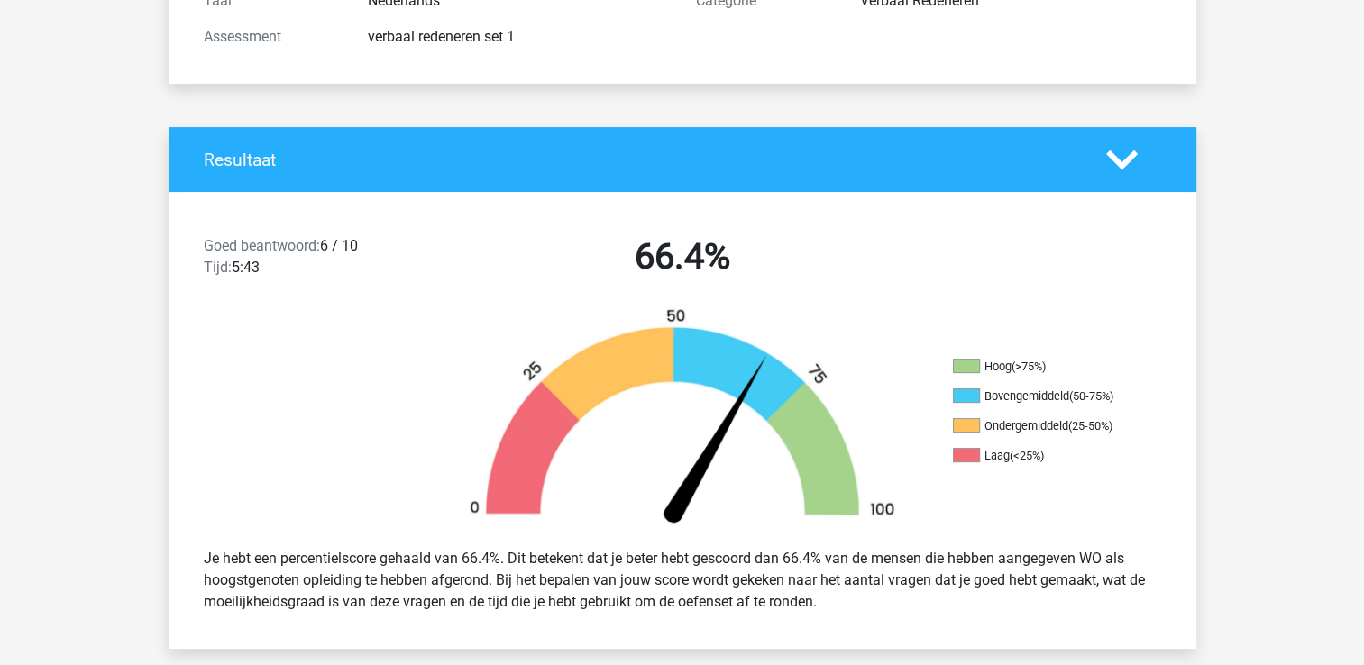
scroll to position [260, 0]
